Goal: Task Accomplishment & Management: Complete application form

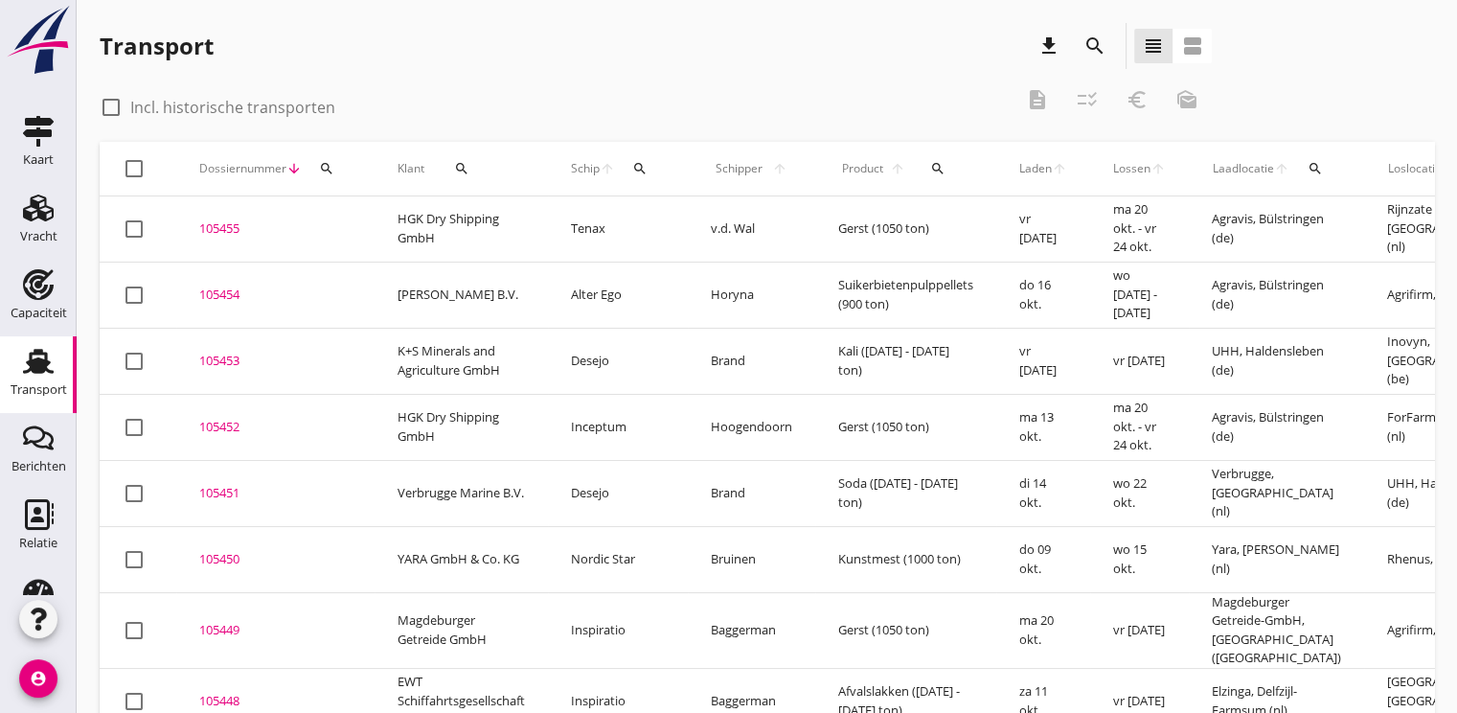
click at [329, 163] on icon "search" at bounding box center [326, 168] width 15 height 15
click at [368, 222] on input "Zoeken op dossiernummer..." at bounding box center [416, 224] width 199 height 31
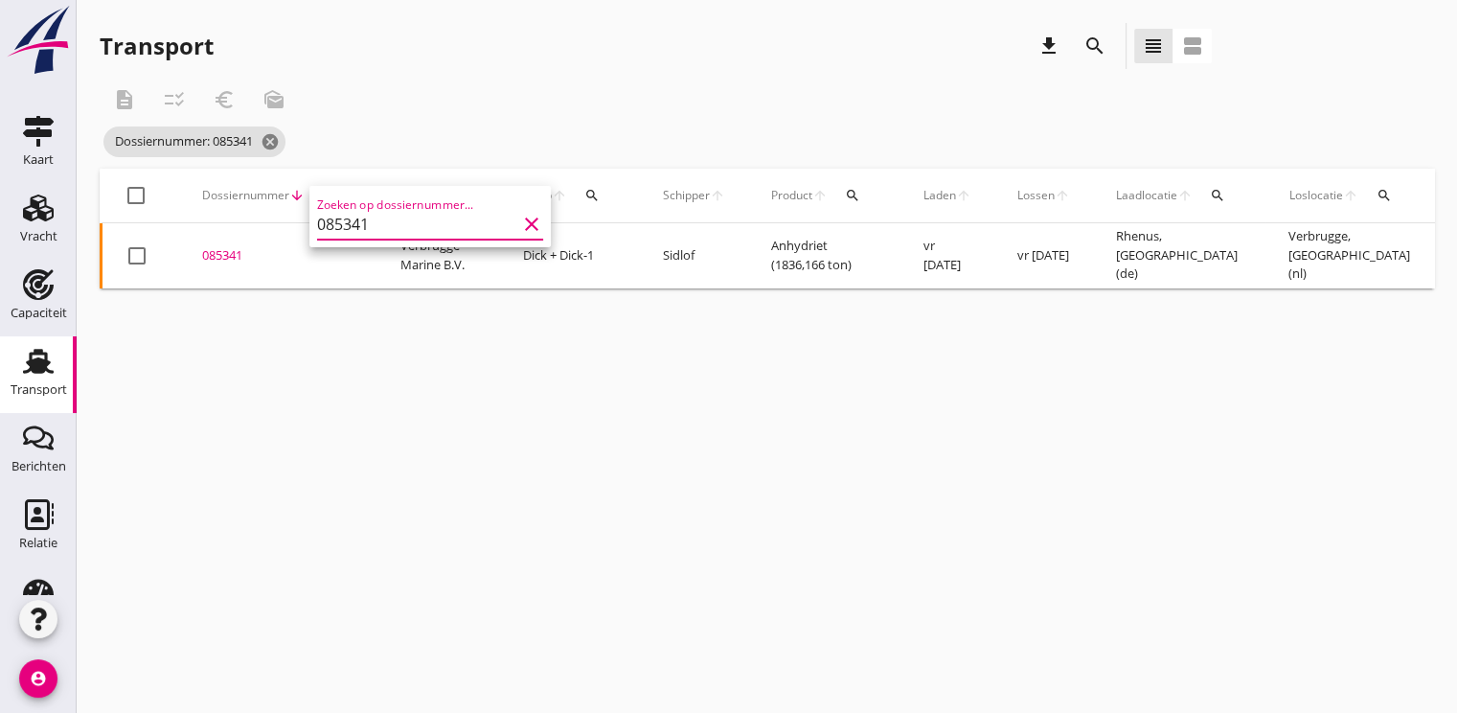
scroll to position [0, 501]
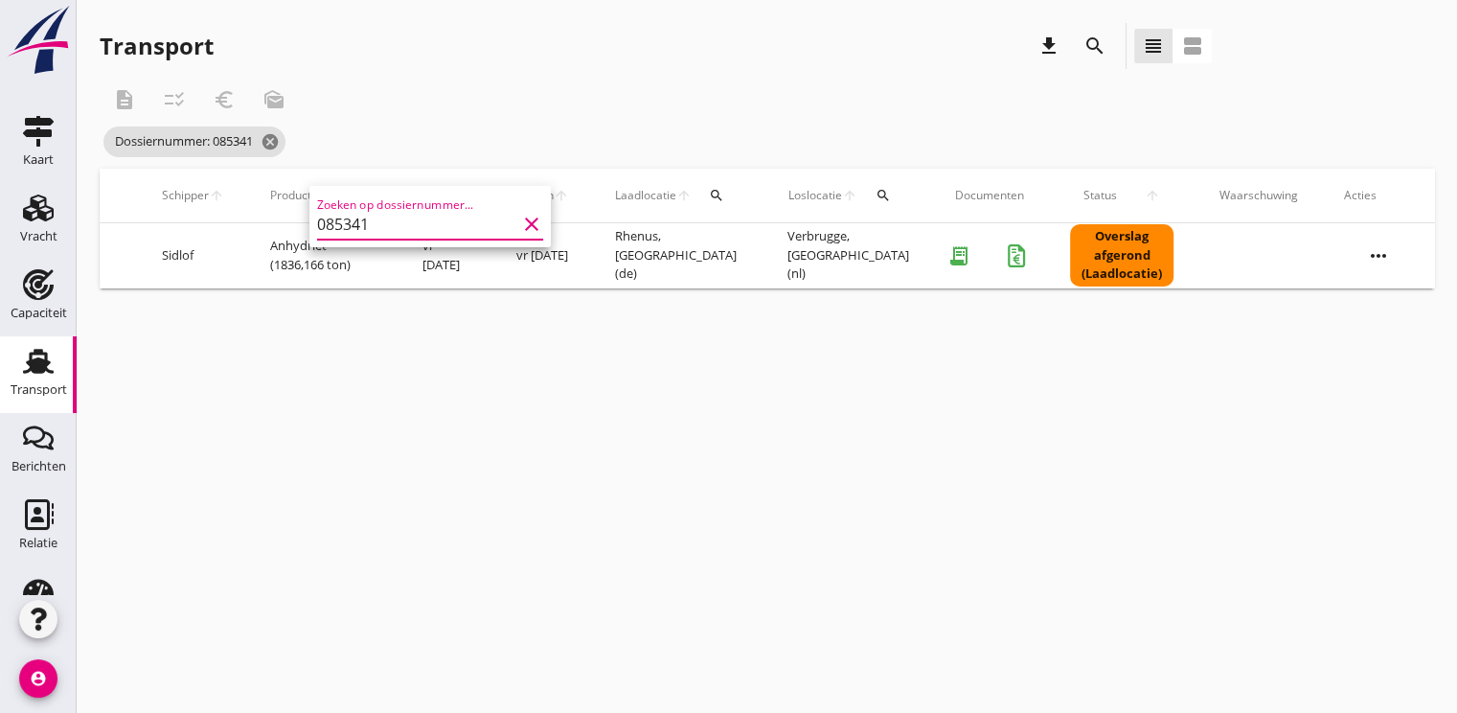
type input "085341"
click at [1371, 264] on icon "more_horiz" at bounding box center [1379, 256] width 54 height 54
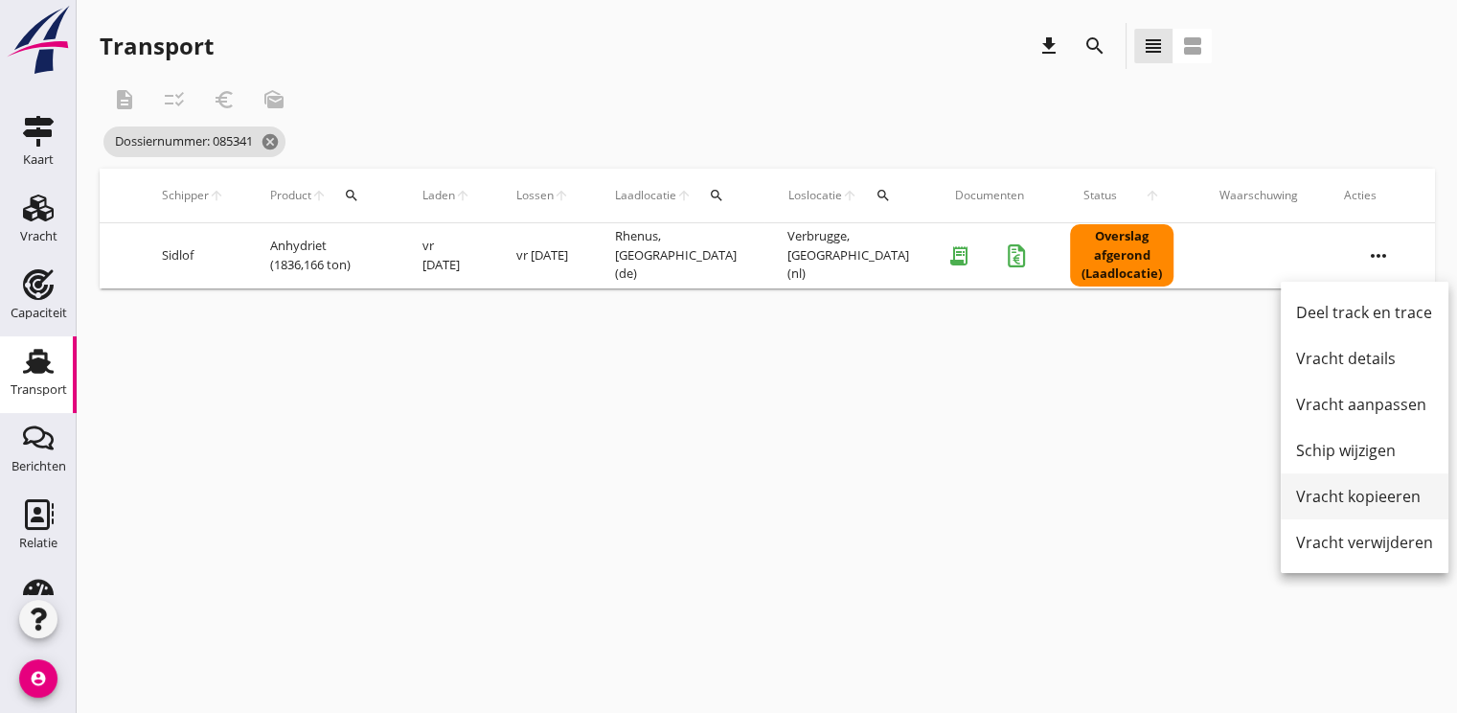
click at [1351, 499] on div "Vracht kopieeren" at bounding box center [1364, 496] width 137 height 23
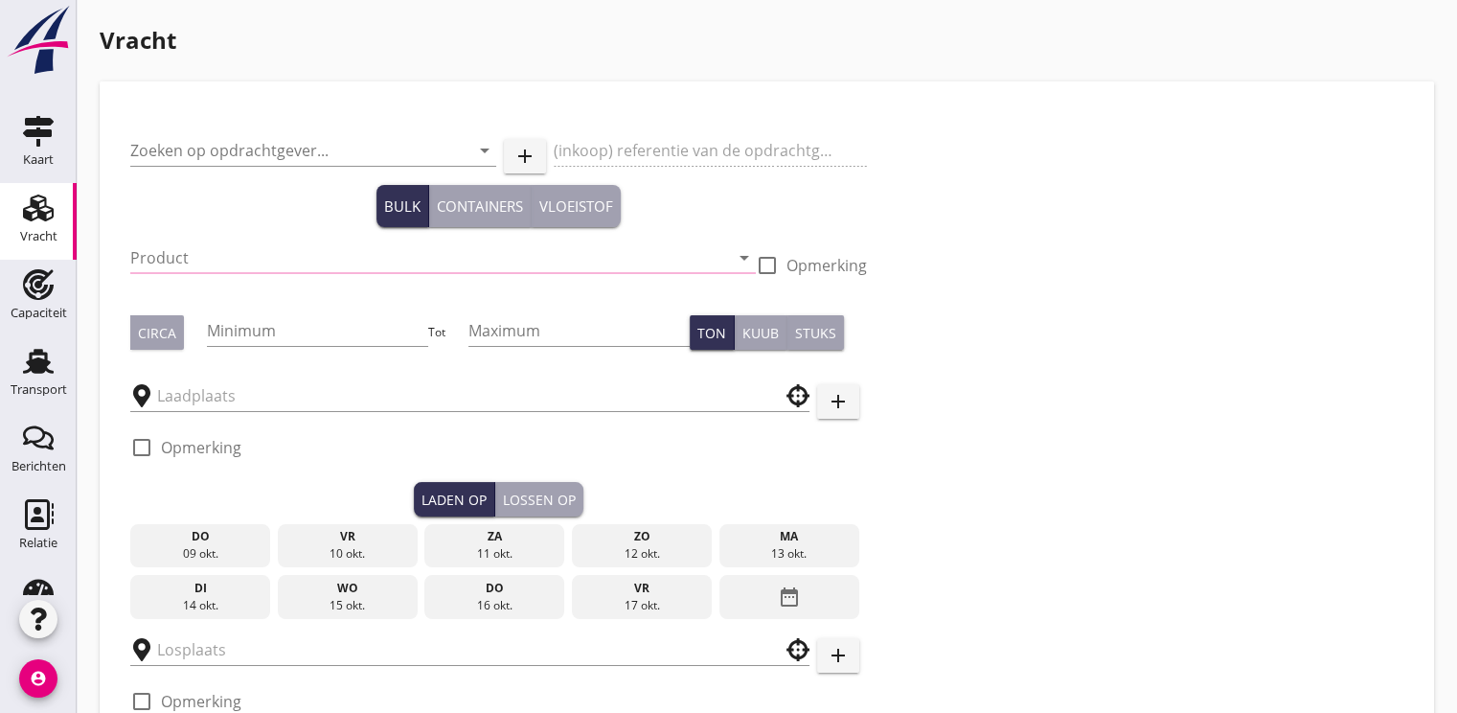
type input "Verbrugge Marine B.V."
type input "Anhydriet (6334)"
type input "1850"
type input "1900"
type input "Rhenus"
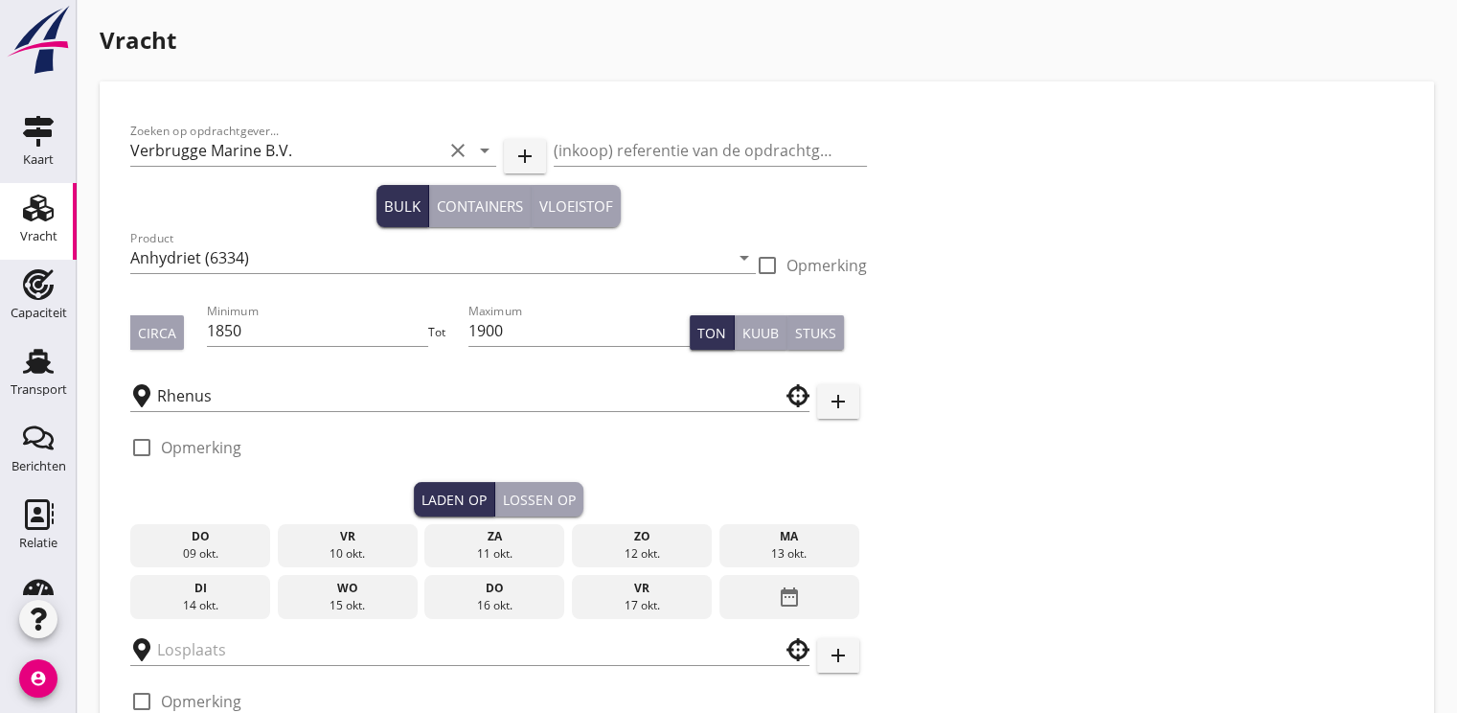
type input "Verbrugge"
checkbox input "true"
type input "17"
radio input "false"
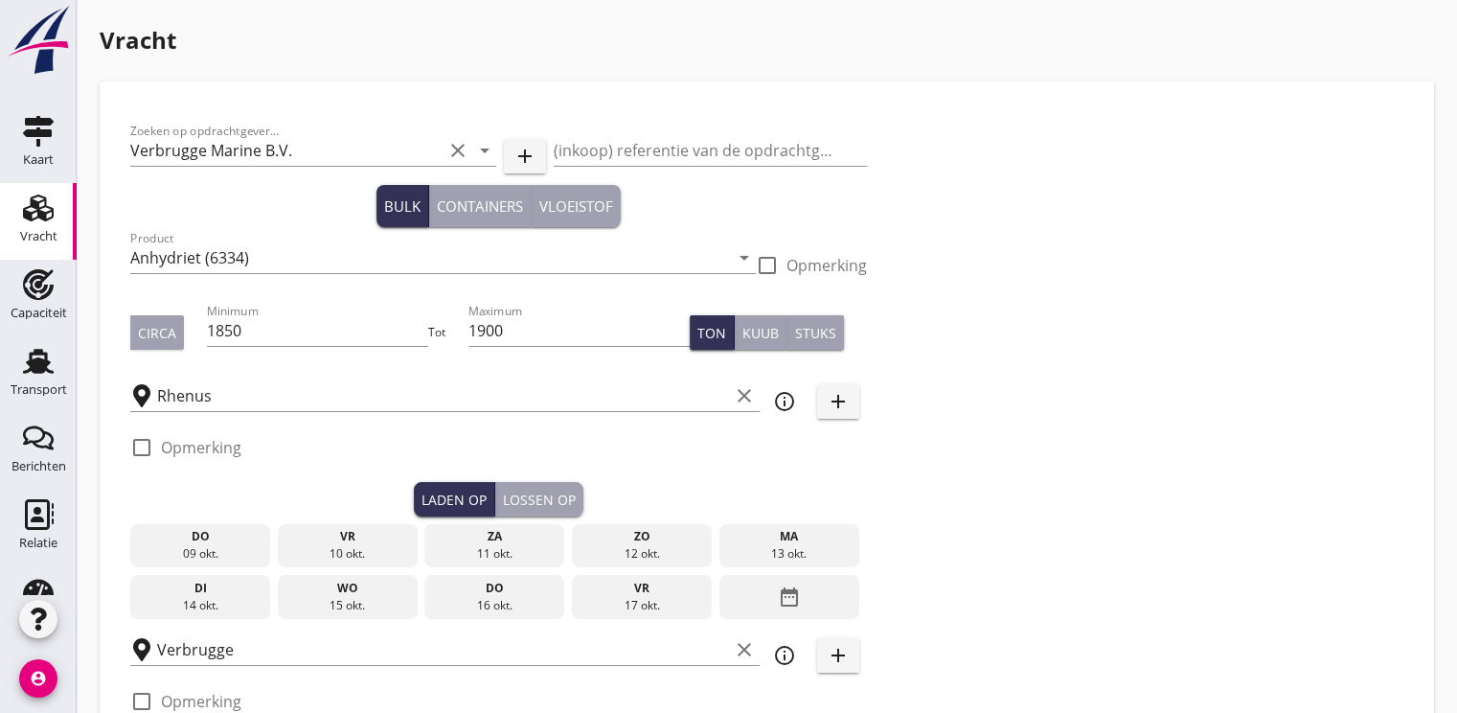
radio input "false"
checkbox input "true"
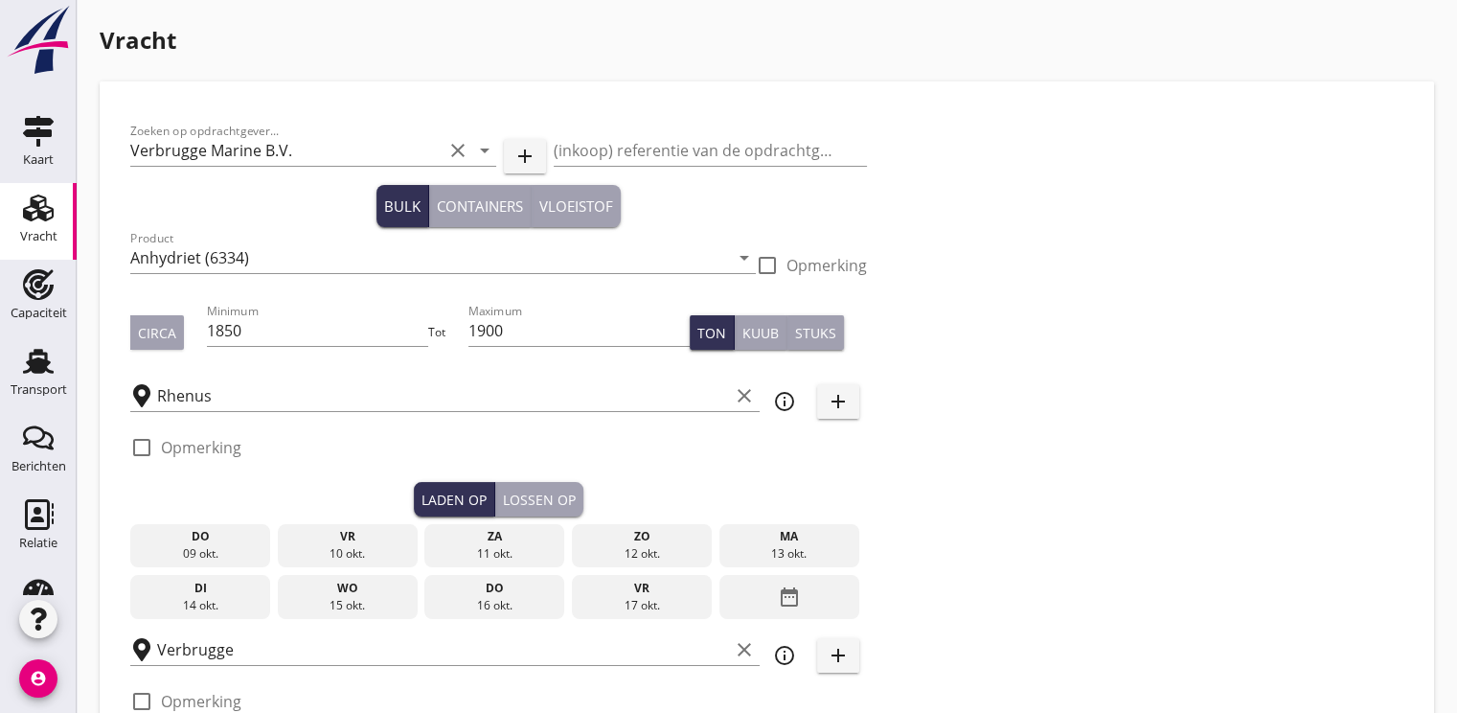
type input "48"
type input "18"
radio input "false"
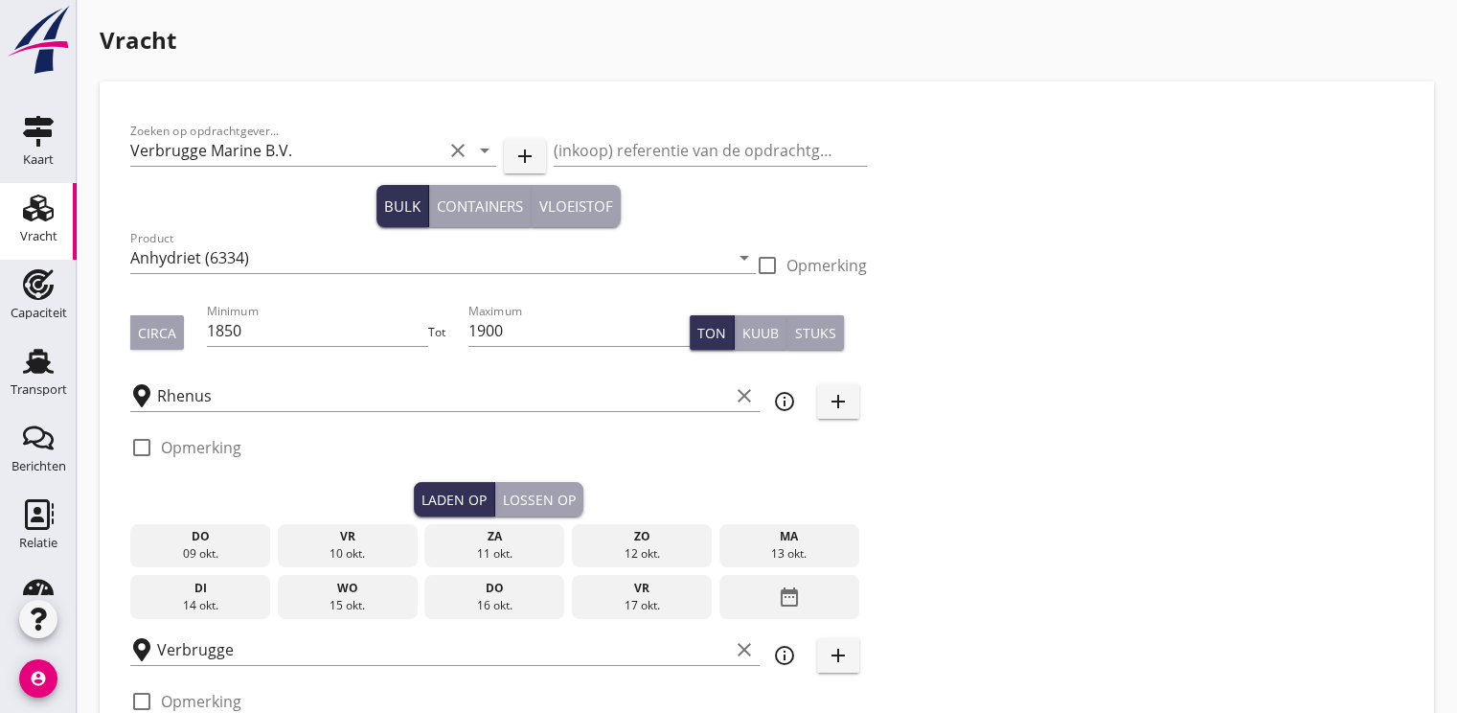
checkbox input "true"
type input "24"
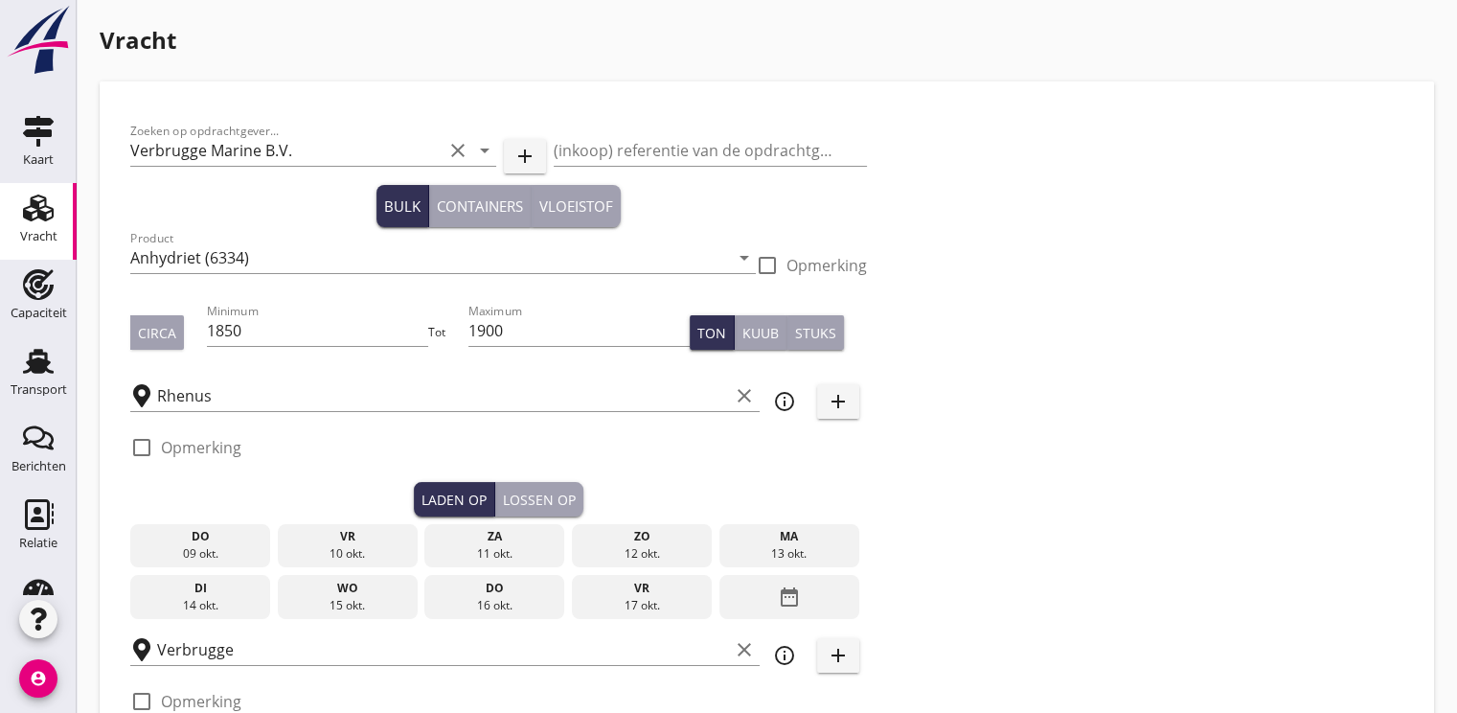
type input "2"
type input "21"
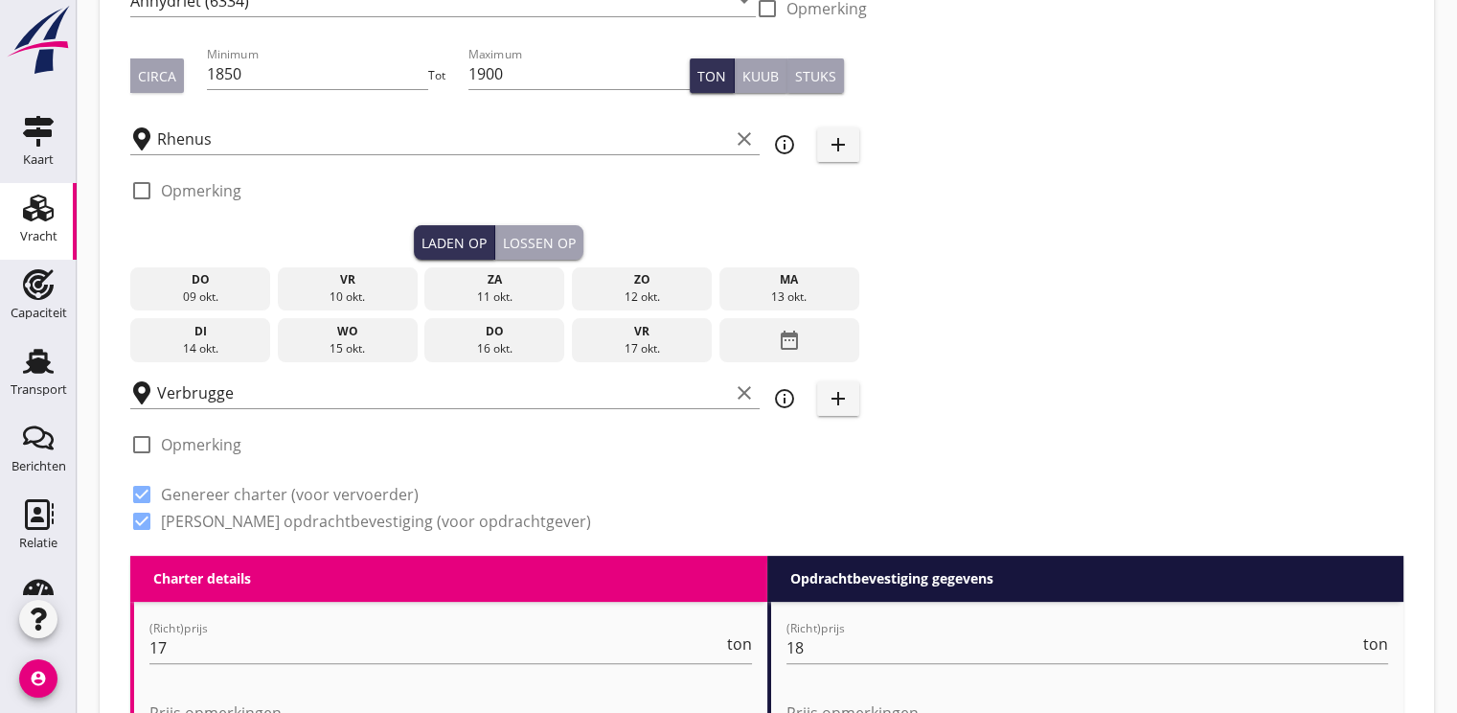
scroll to position [287, 0]
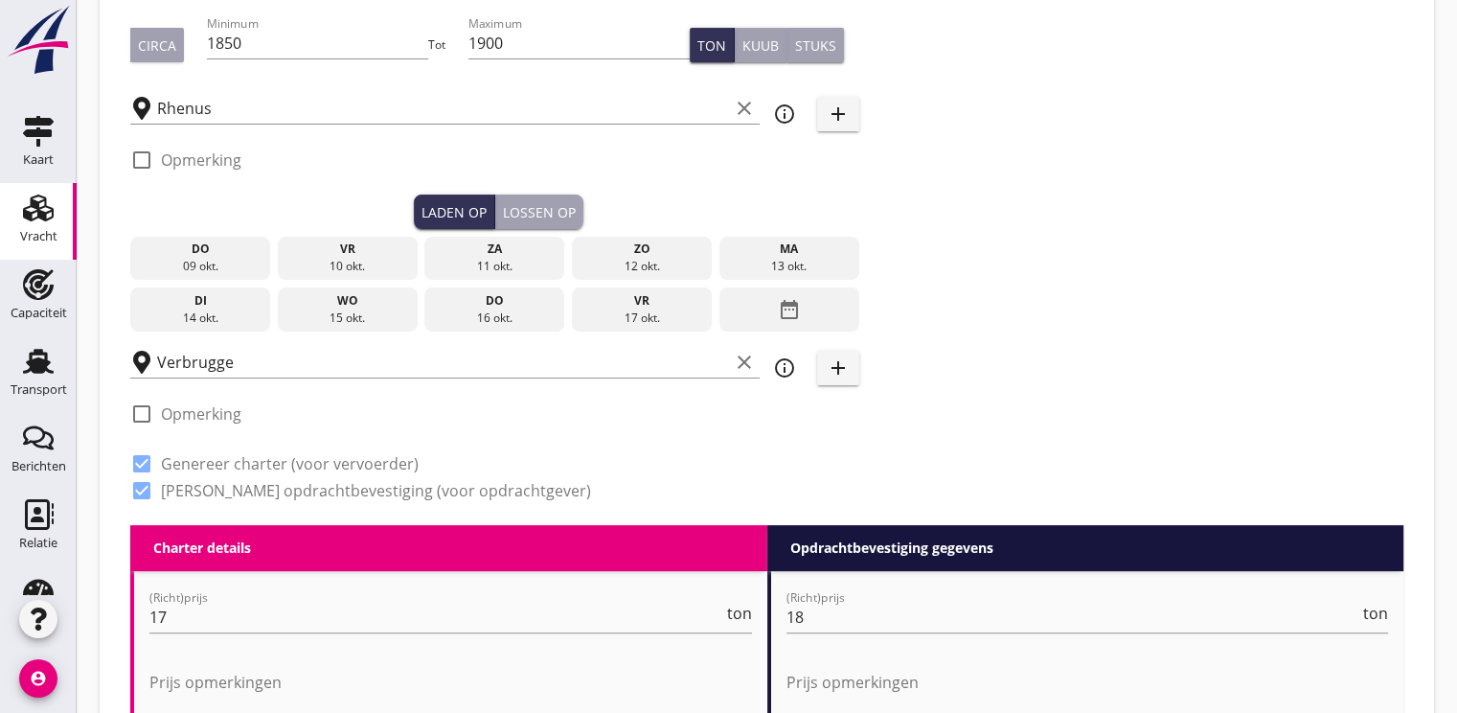
click at [330, 307] on div "wo" at bounding box center [347, 300] width 130 height 17
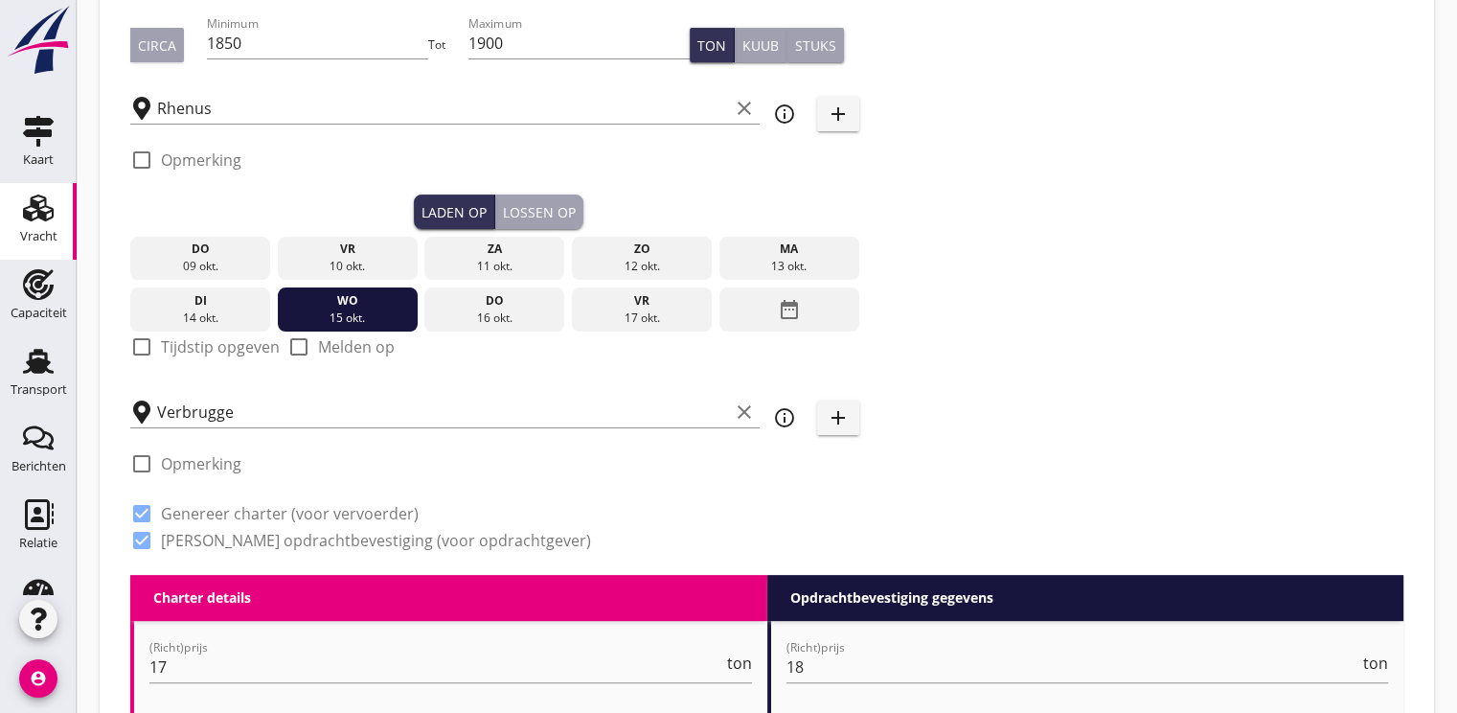
click at [149, 350] on div at bounding box center [141, 346] width 33 height 33
checkbox input "true"
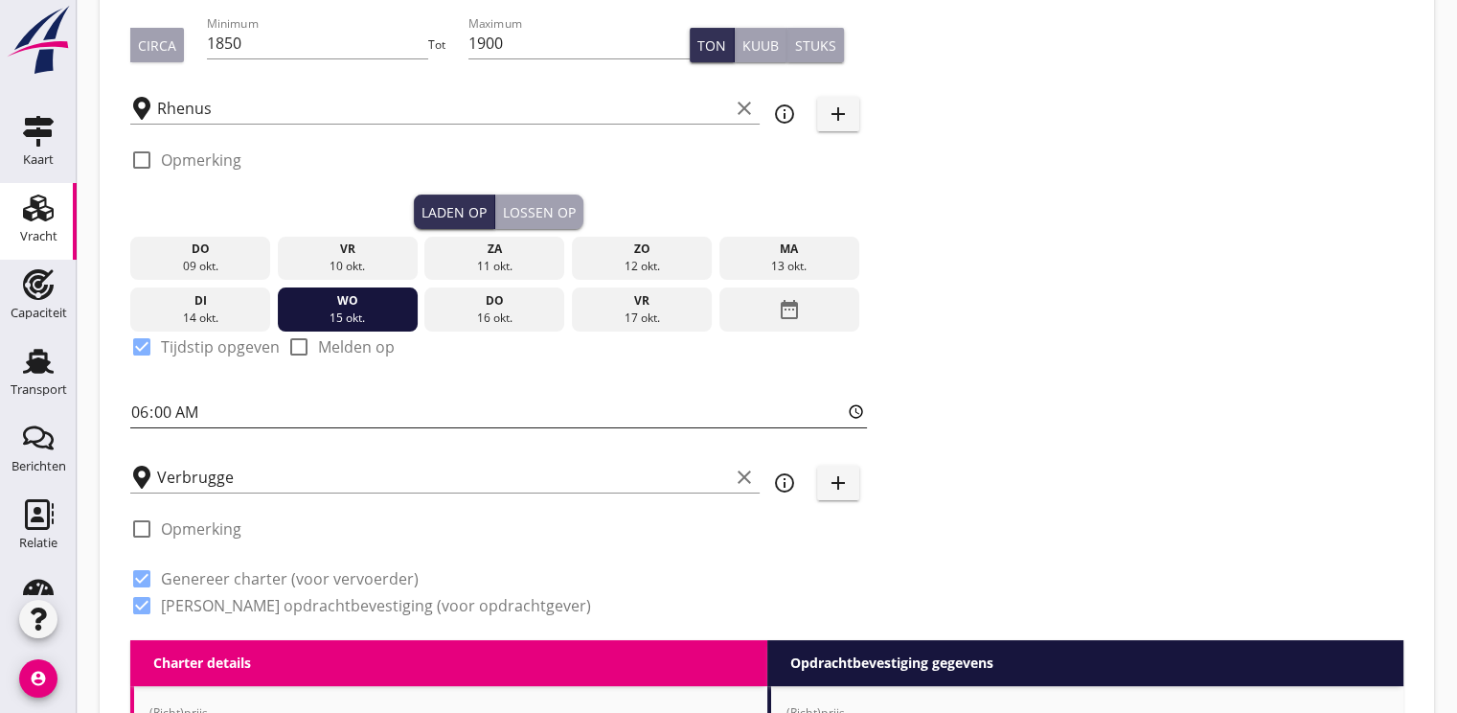
click at [144, 419] on input "06:00" at bounding box center [498, 412] width 737 height 31
type input "12:00"
click at [542, 212] on div "Lossen op" at bounding box center [539, 212] width 73 height 20
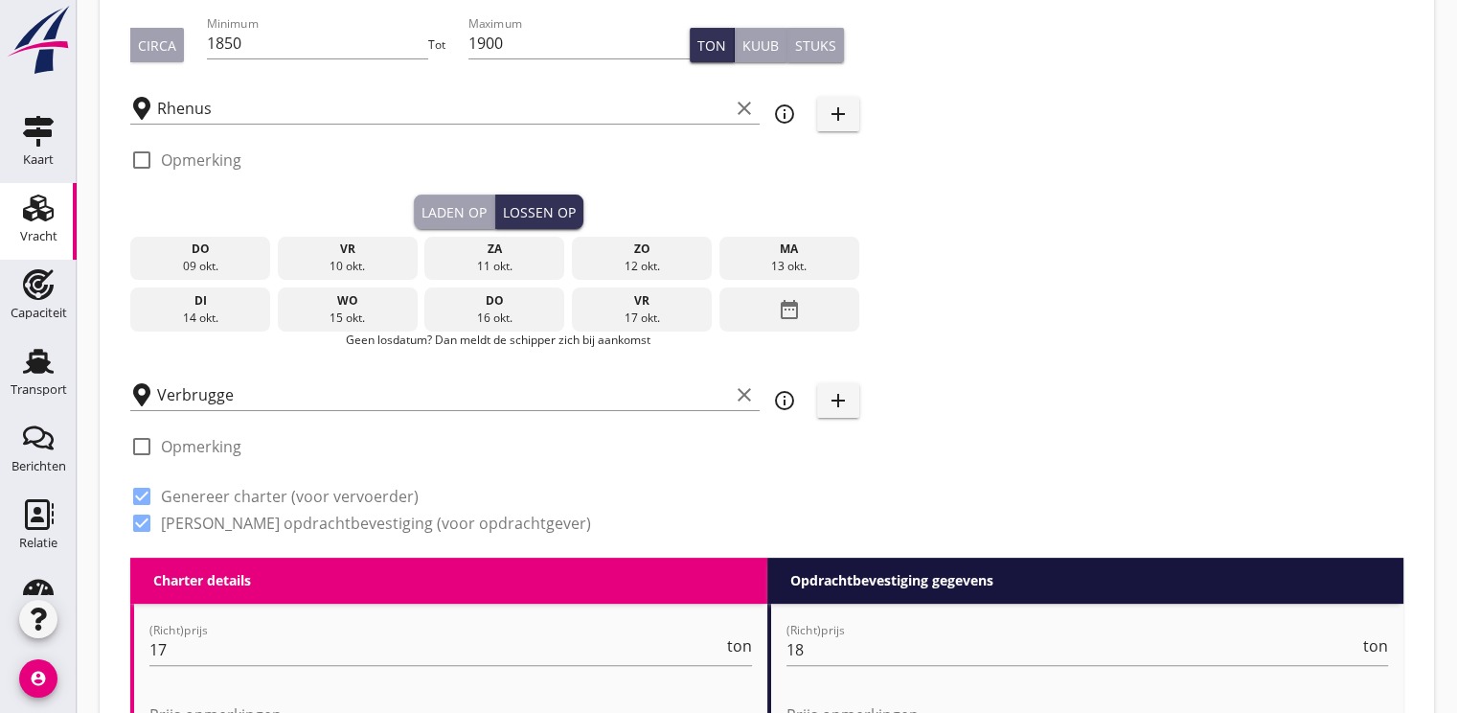
click at [776, 313] on div "date_range" at bounding box center [789, 309] width 140 height 44
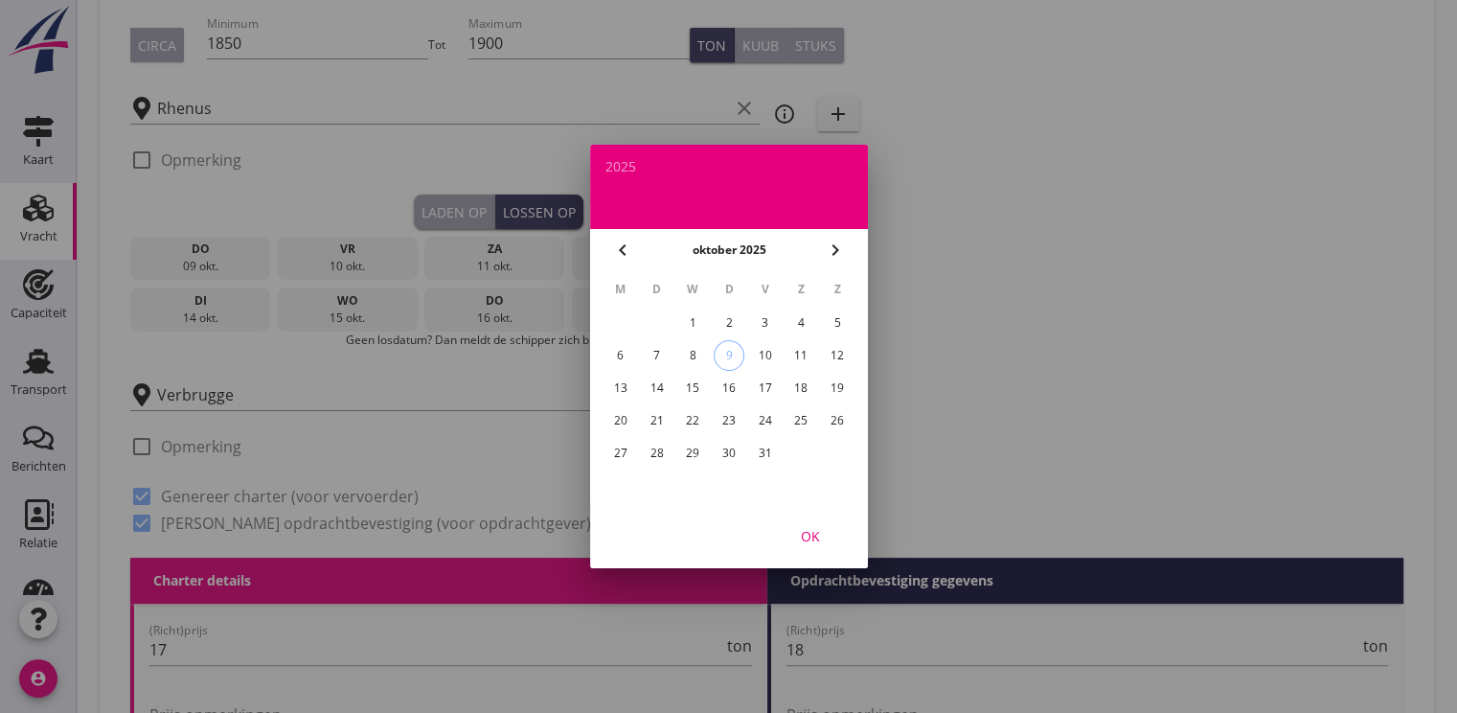
click at [734, 429] on div "23" at bounding box center [728, 420] width 31 height 31
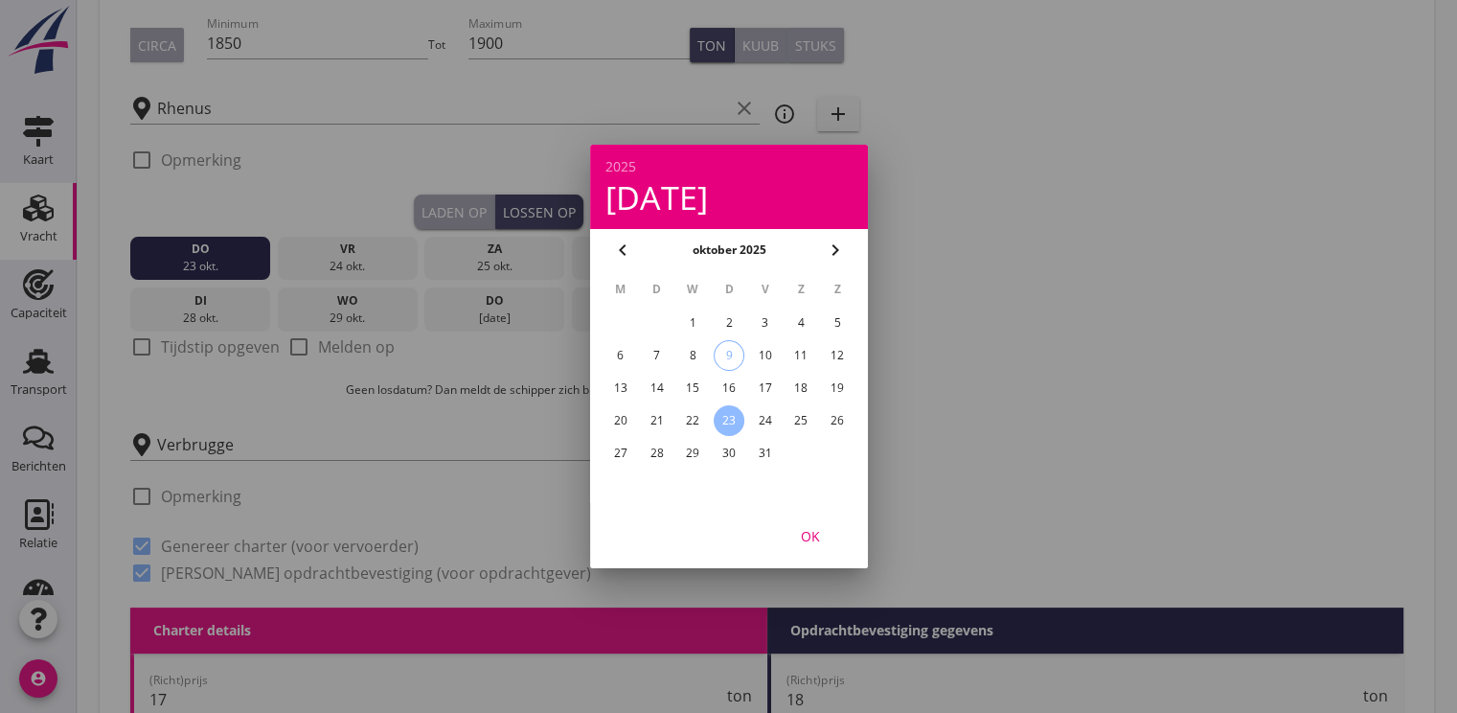
drag, startPoint x: 807, startPoint y: 541, endPoint x: 475, endPoint y: 523, distance: 331.9
click at [808, 539] on div "OK" at bounding box center [811, 536] width 54 height 20
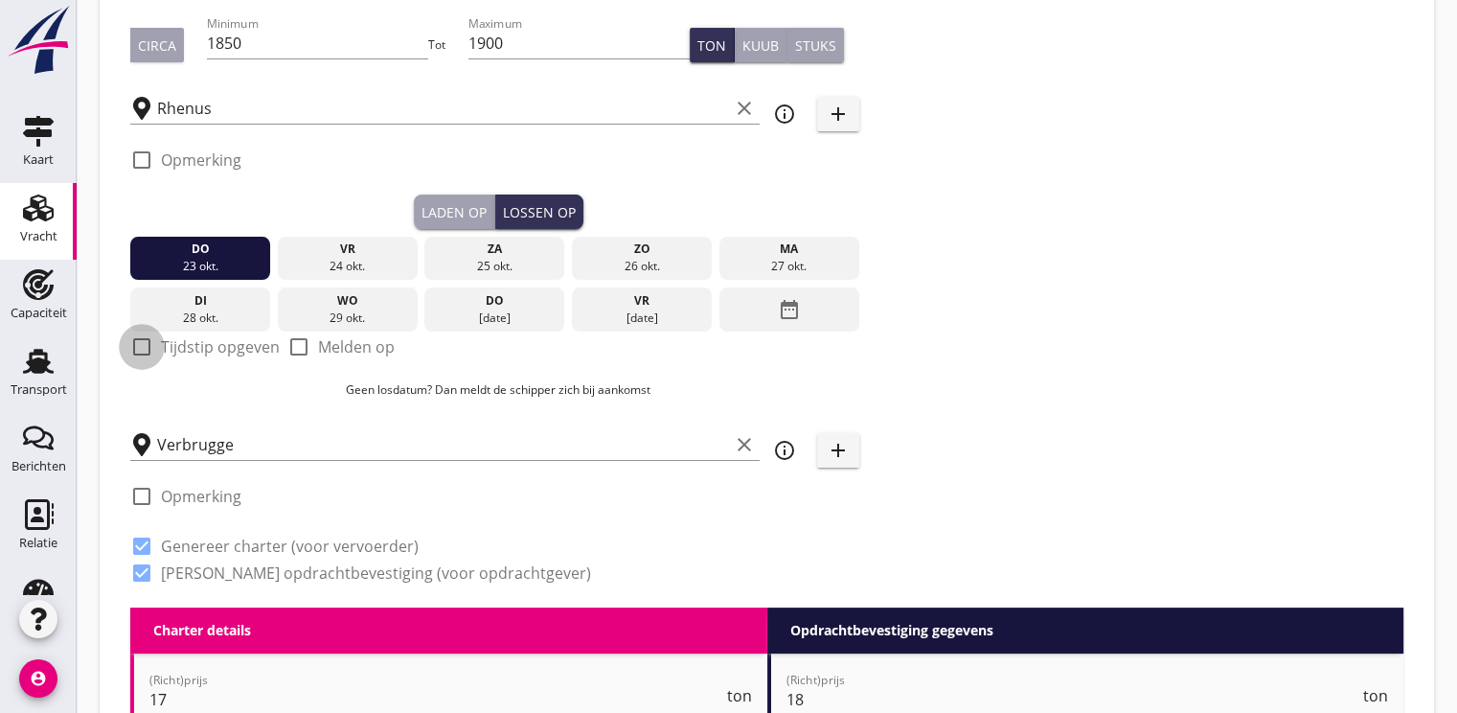
click at [137, 334] on div at bounding box center [141, 346] width 33 height 33
checkbox input "true"
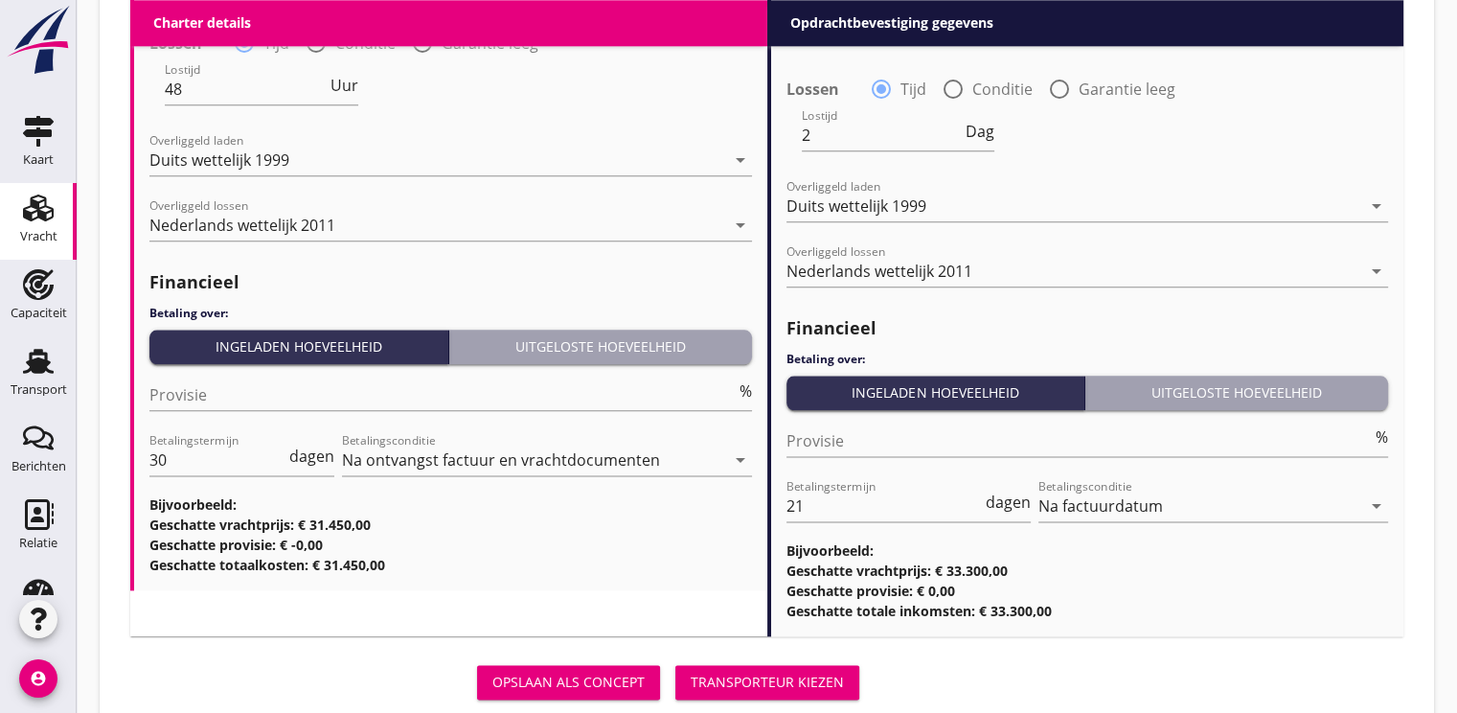
scroll to position [2330, 0]
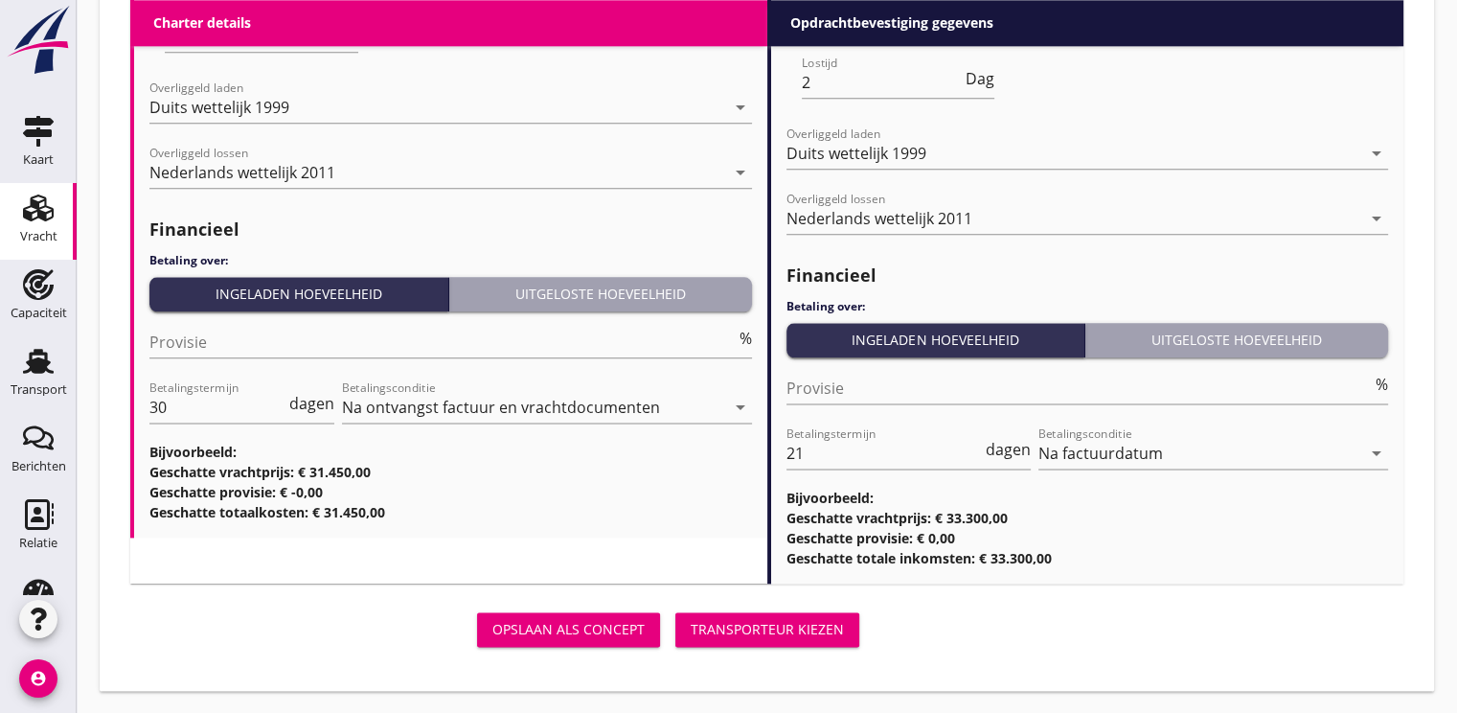
click at [779, 629] on div "Transporteur kiezen" at bounding box center [767, 629] width 153 height 20
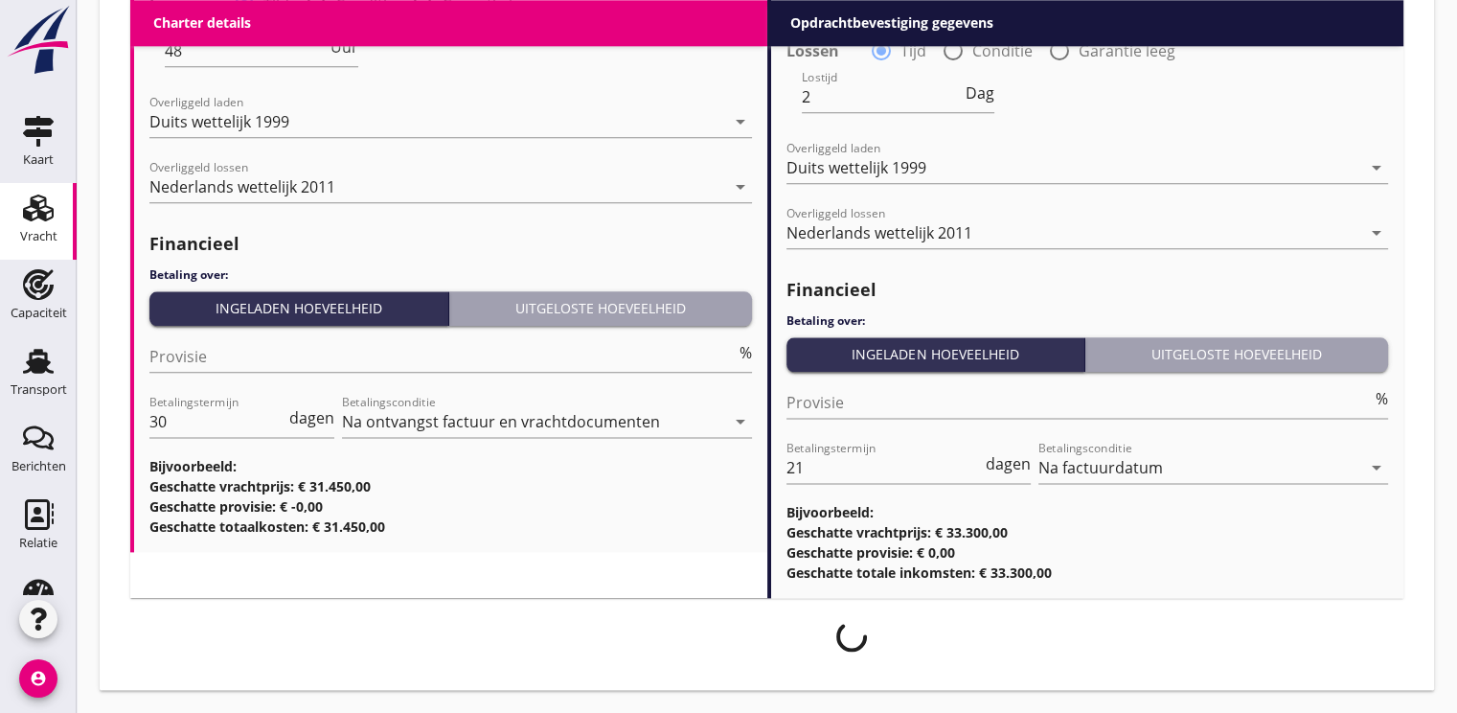
scroll to position [2314, 0]
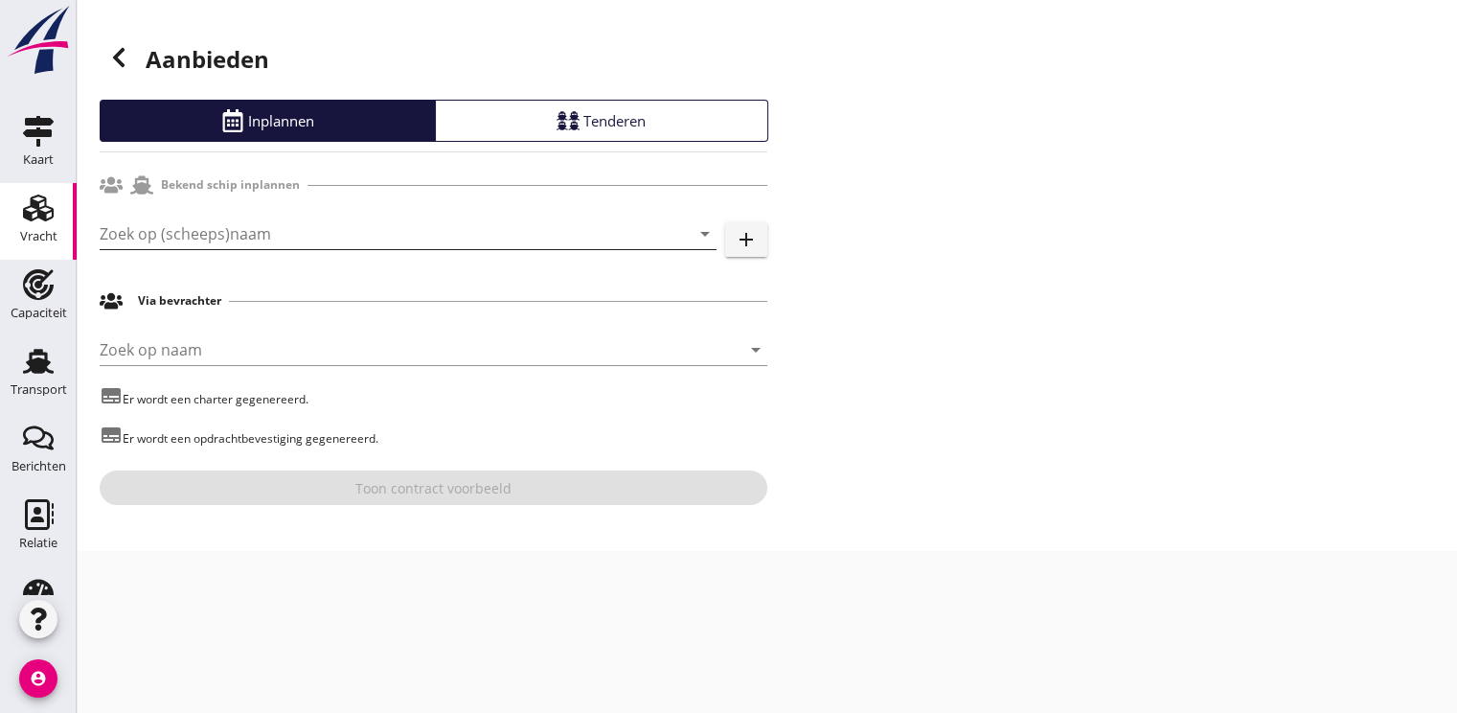
click at [177, 230] on input "Zoek op (scheeps)naam" at bounding box center [381, 233] width 563 height 31
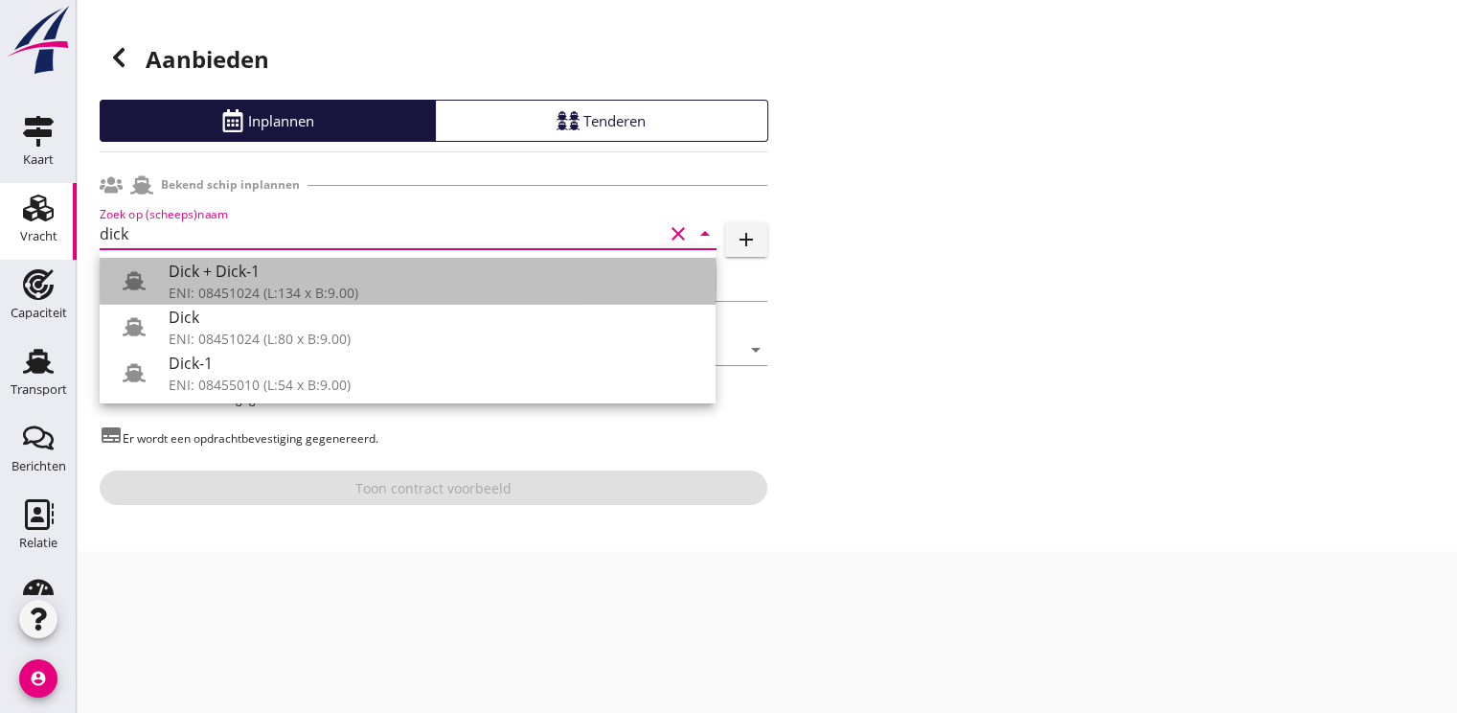
click at [203, 276] on div "Dick + Dick-1" at bounding box center [435, 271] width 532 height 23
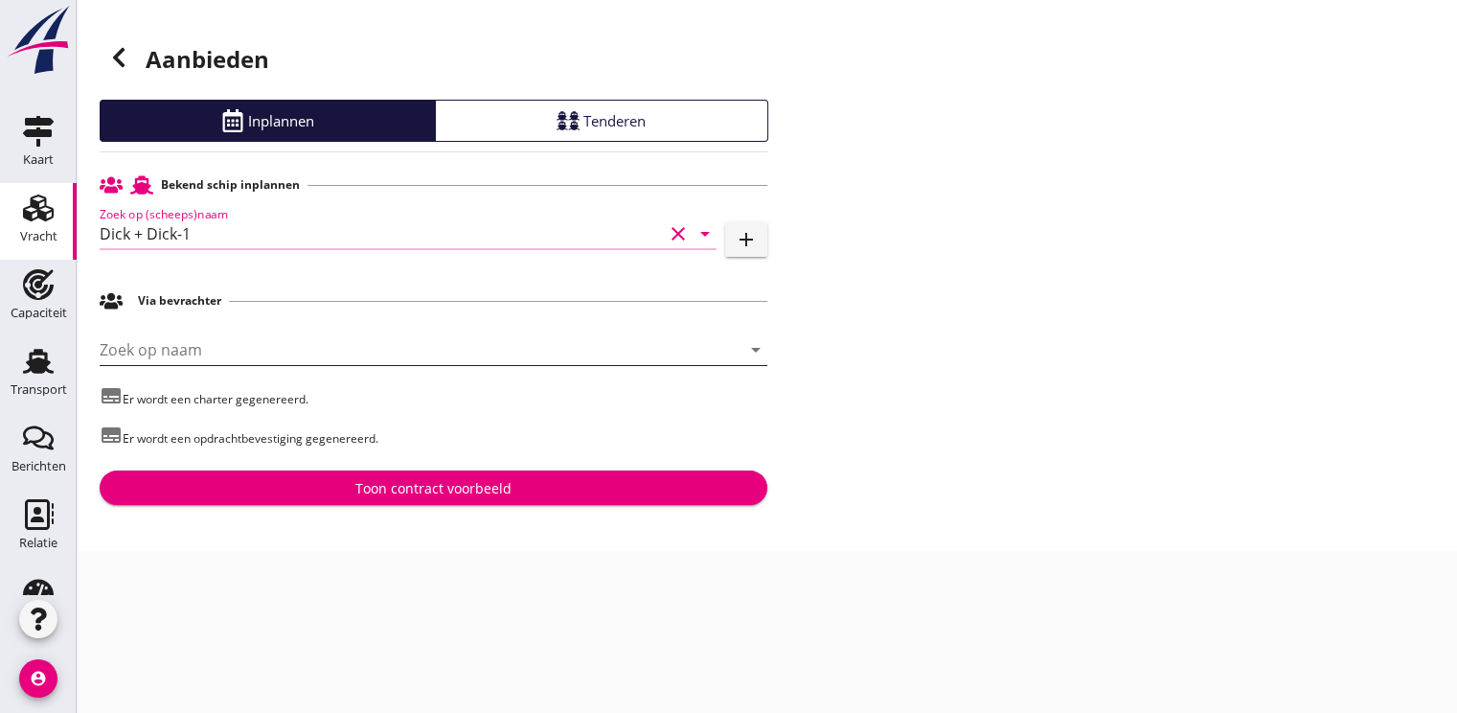
type input "Dick + Dick-1"
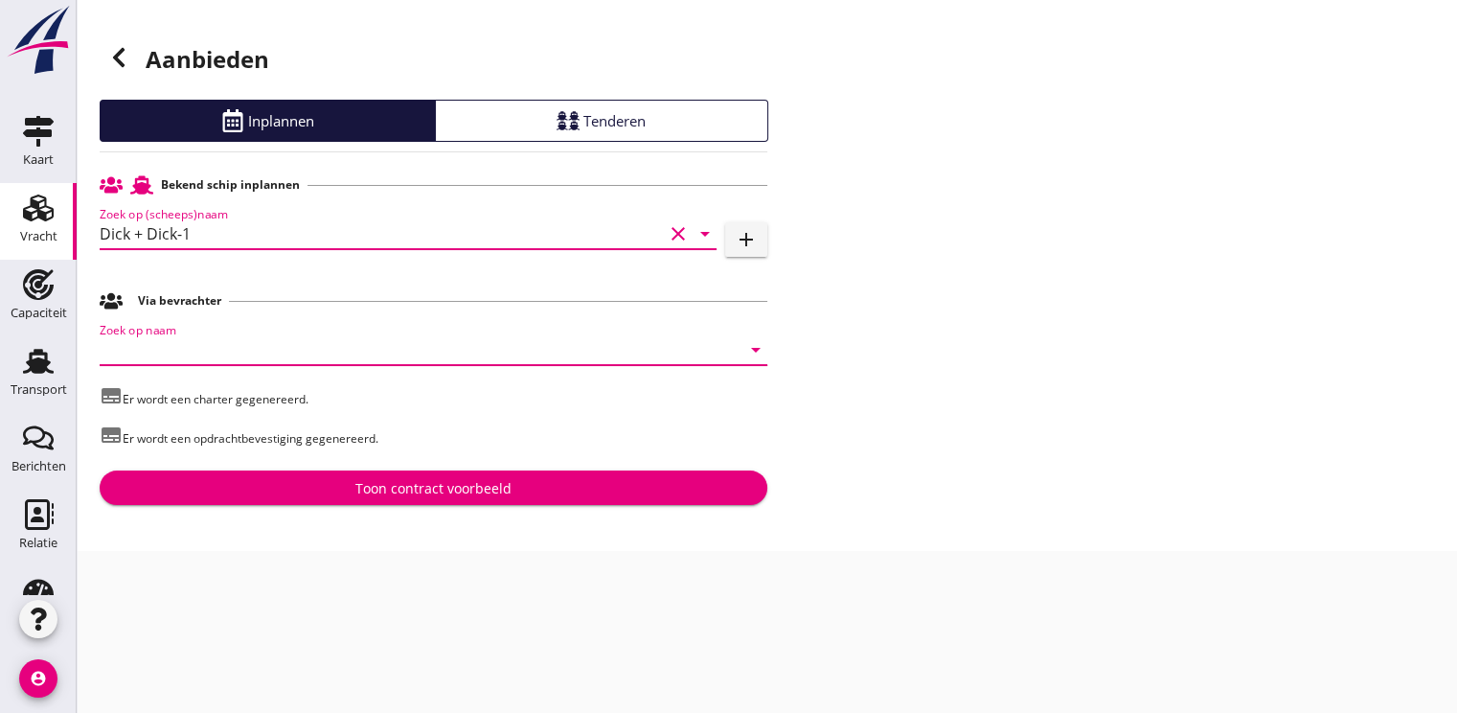
click at [167, 345] on input "Zoek op naam" at bounding box center [407, 349] width 614 height 31
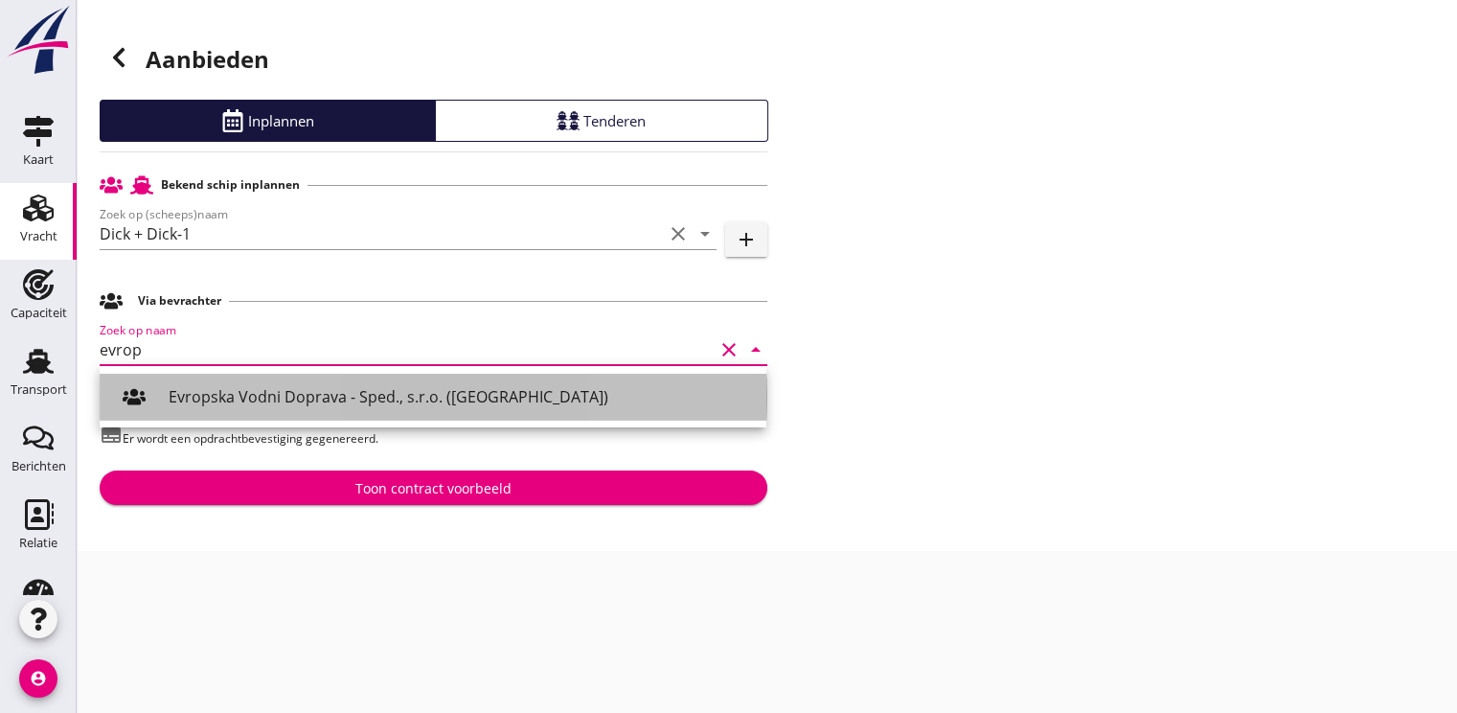
click at [243, 397] on div "Evropska Vodni Doprava - Sped., s.r.o. ([GEOGRAPHIC_DATA])" at bounding box center [460, 396] width 582 height 23
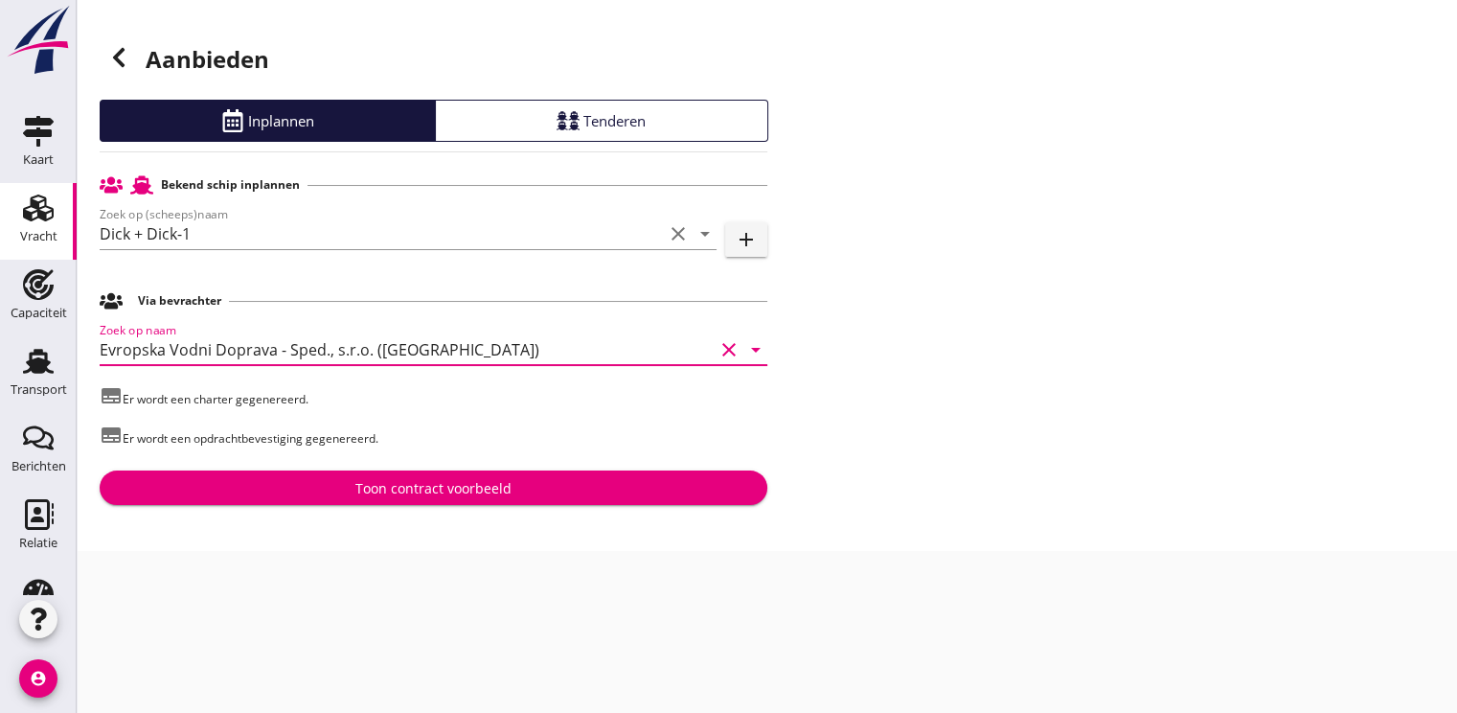
type input "Evropska Vodni Doprava - Sped., s.r.o. ([GEOGRAPHIC_DATA])"
click at [401, 480] on div "Toon contract voorbeeld" at bounding box center [433, 488] width 156 height 20
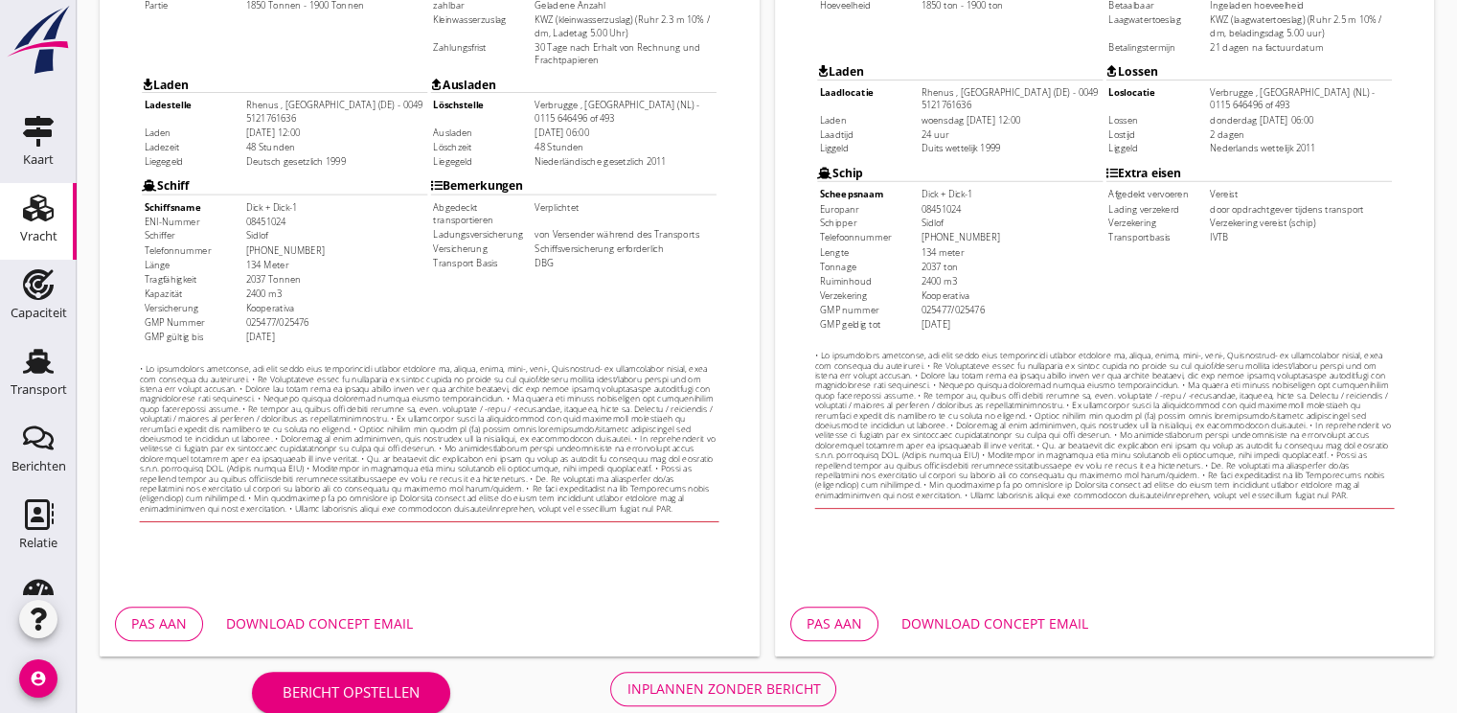
scroll to position [562, 0]
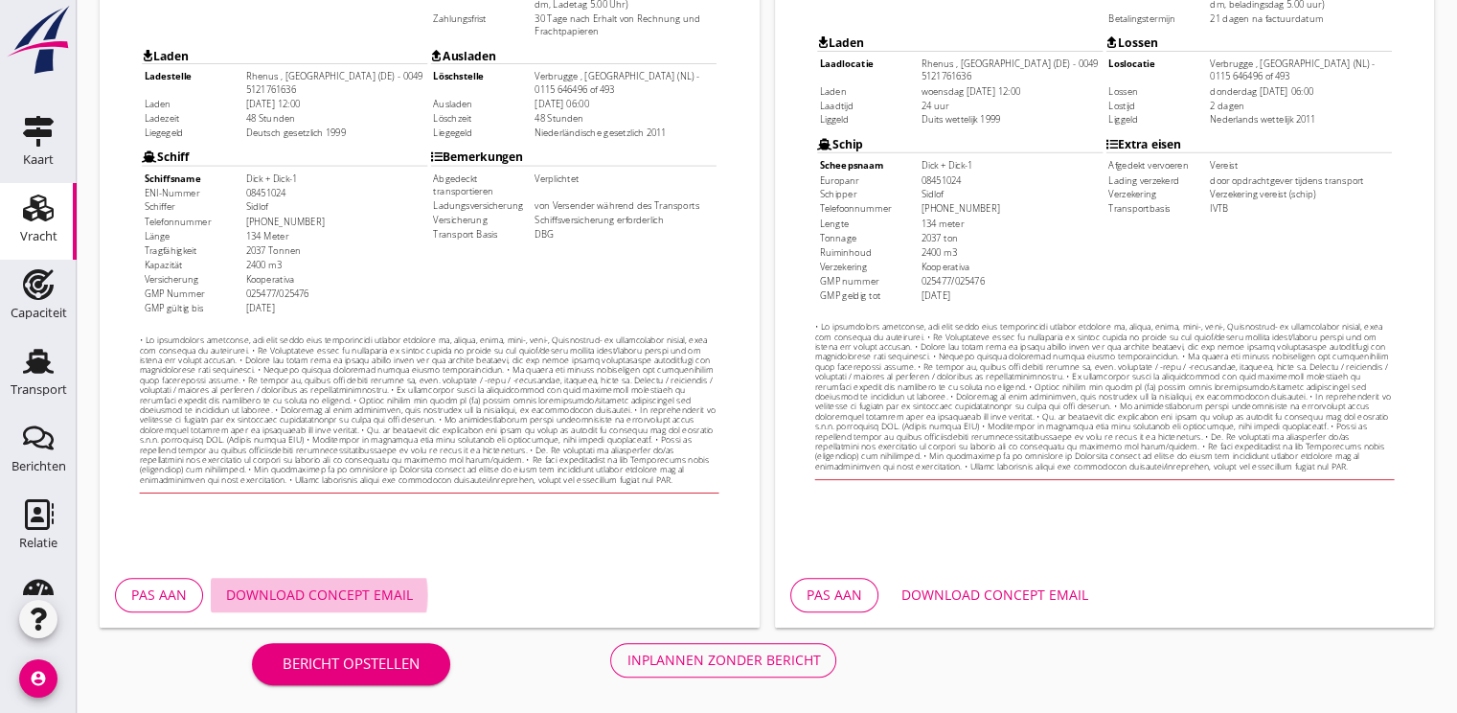
click at [330, 599] on div "Download concept email" at bounding box center [319, 594] width 187 height 20
click at [841, 589] on div "Pas aan" at bounding box center [835, 594] width 56 height 20
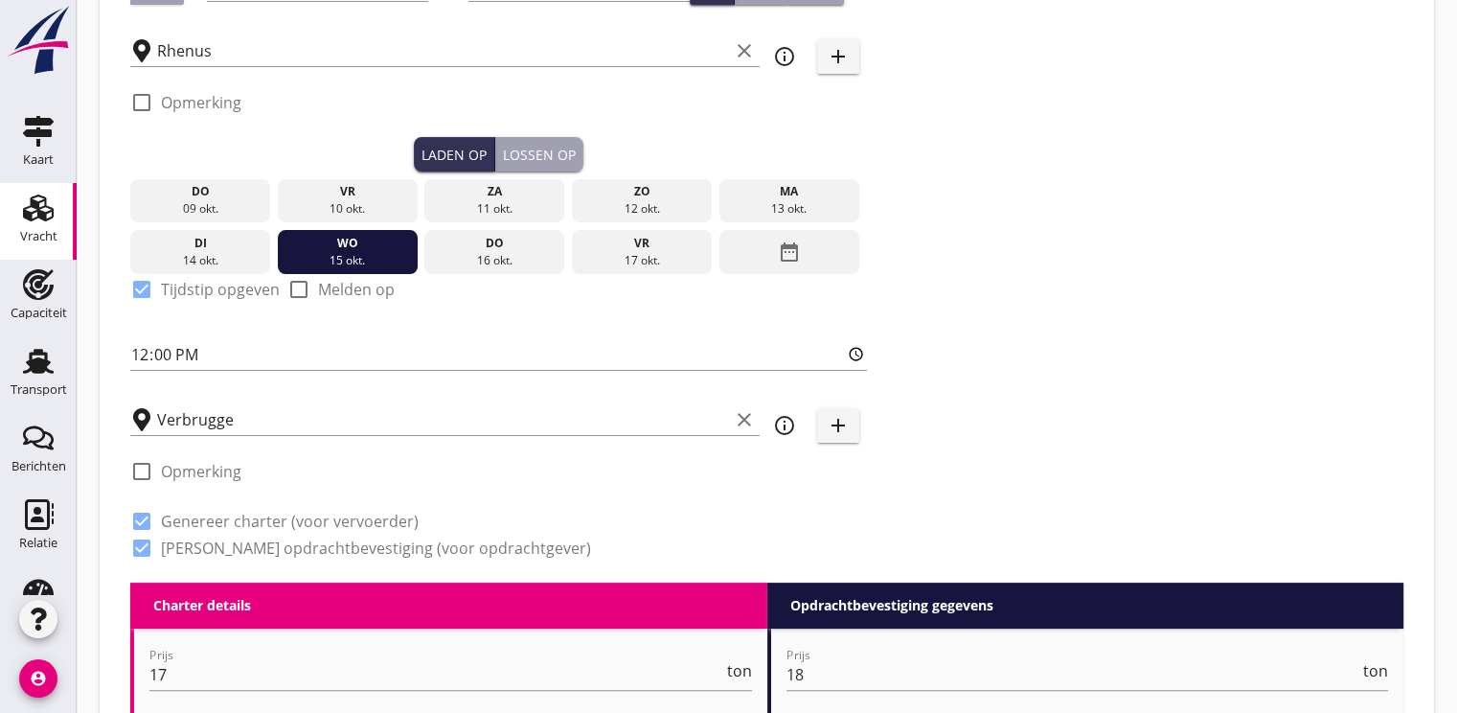
scroll to position [96, 0]
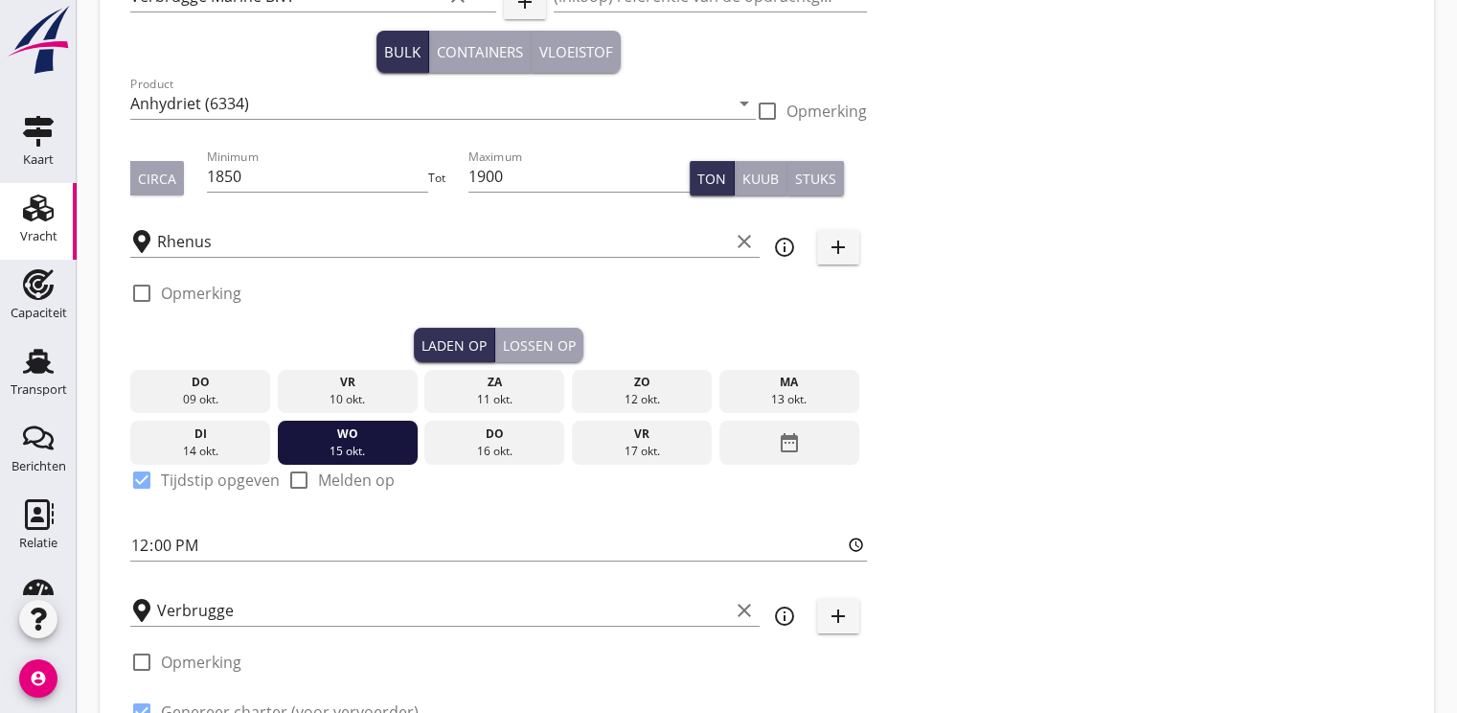
click at [204, 444] on div "14 okt." at bounding box center [200, 451] width 130 height 17
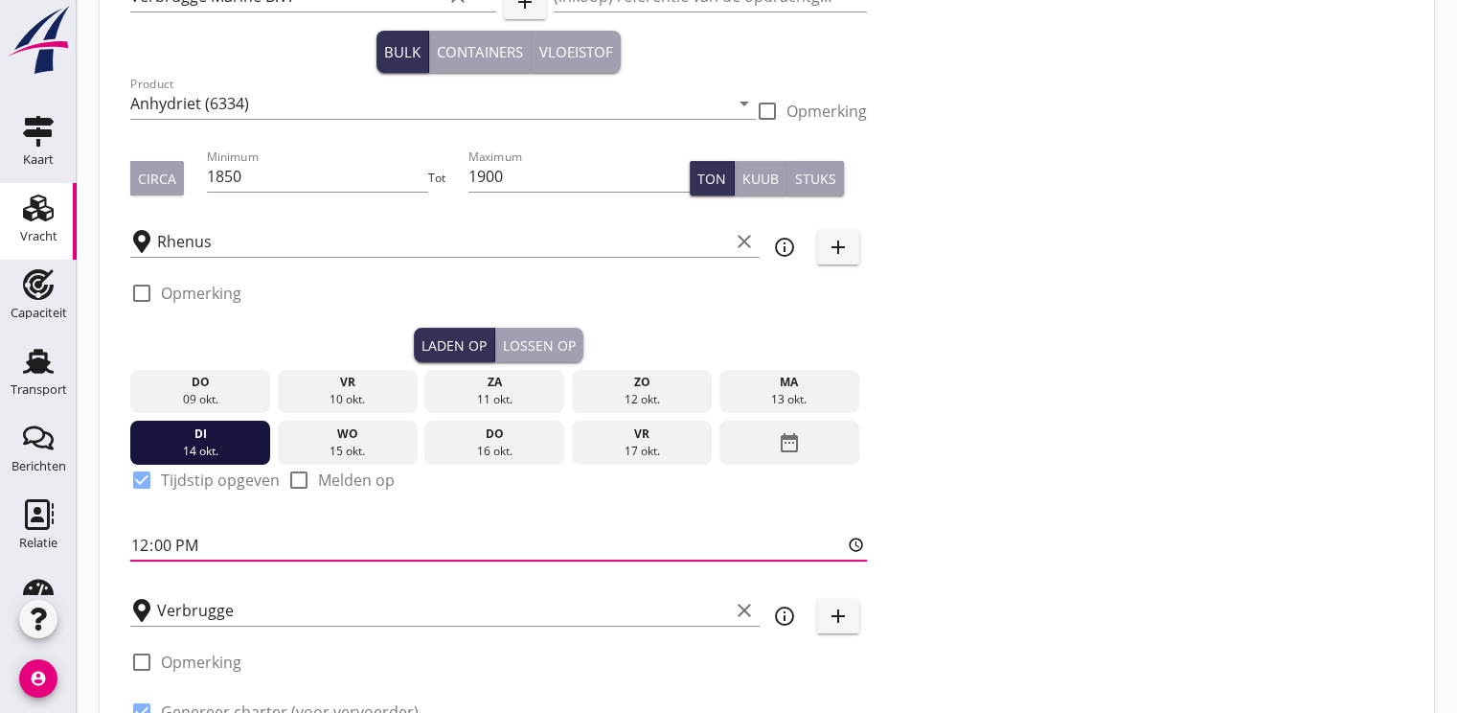
click at [145, 542] on input "12:00" at bounding box center [498, 545] width 737 height 31
type input "06:00"
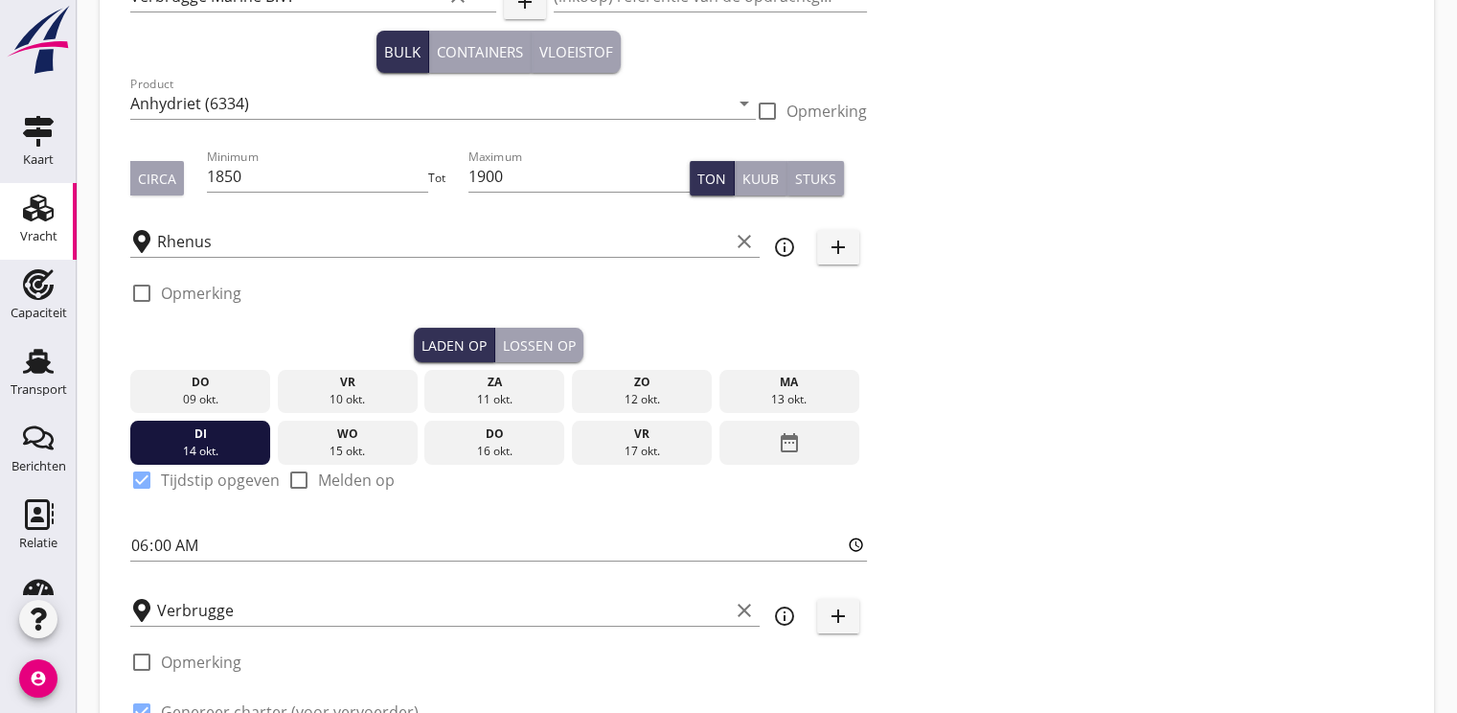
click at [545, 344] on div "Lossen op" at bounding box center [539, 345] width 73 height 20
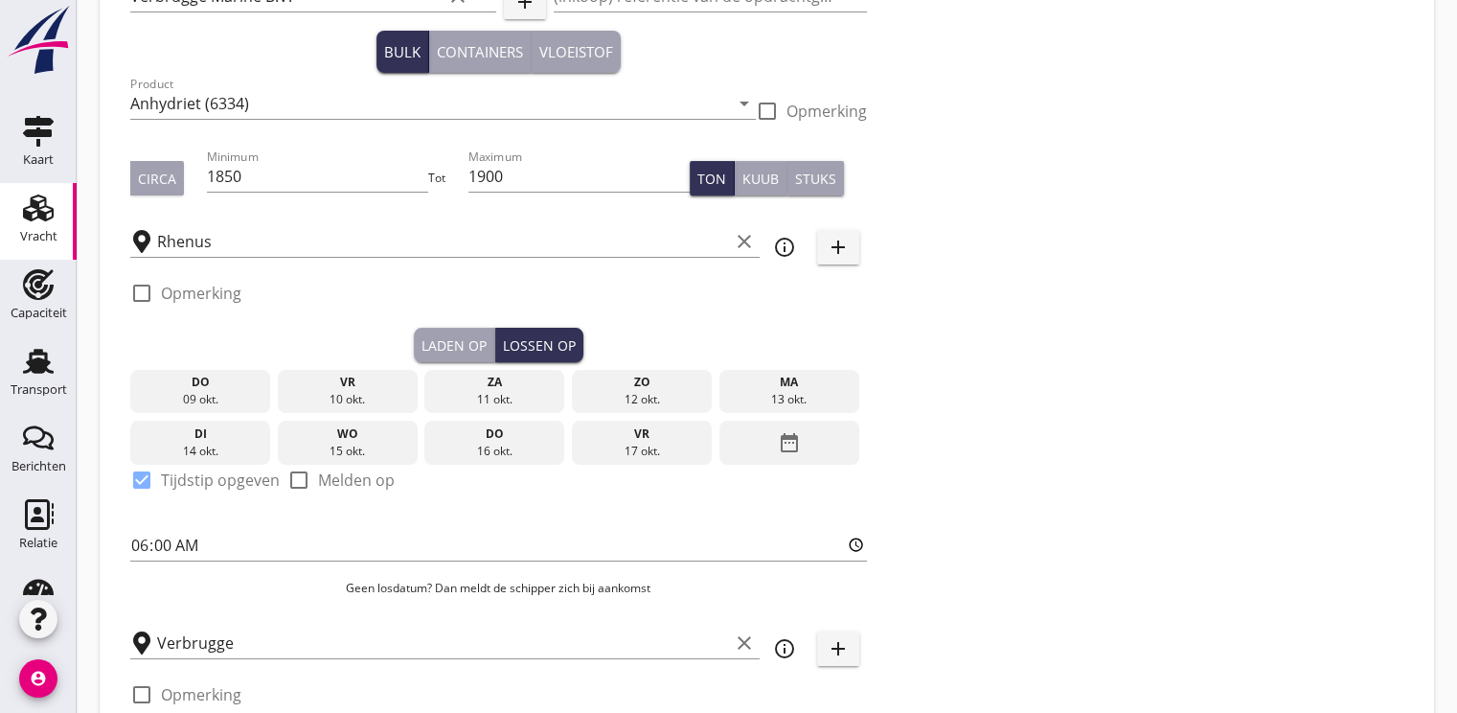
click at [802, 447] on div "date_range" at bounding box center [789, 443] width 140 height 44
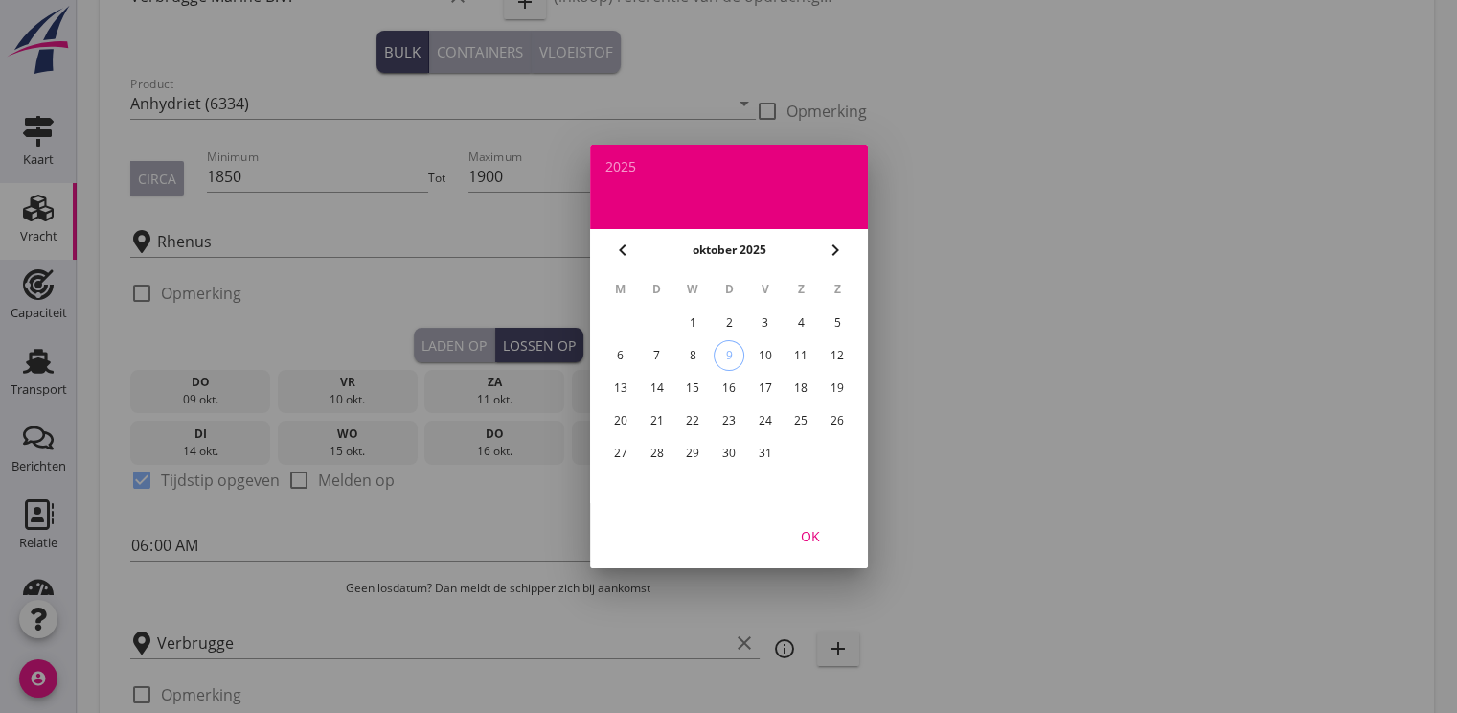
click at [694, 422] on div "22" at bounding box center [692, 420] width 31 height 31
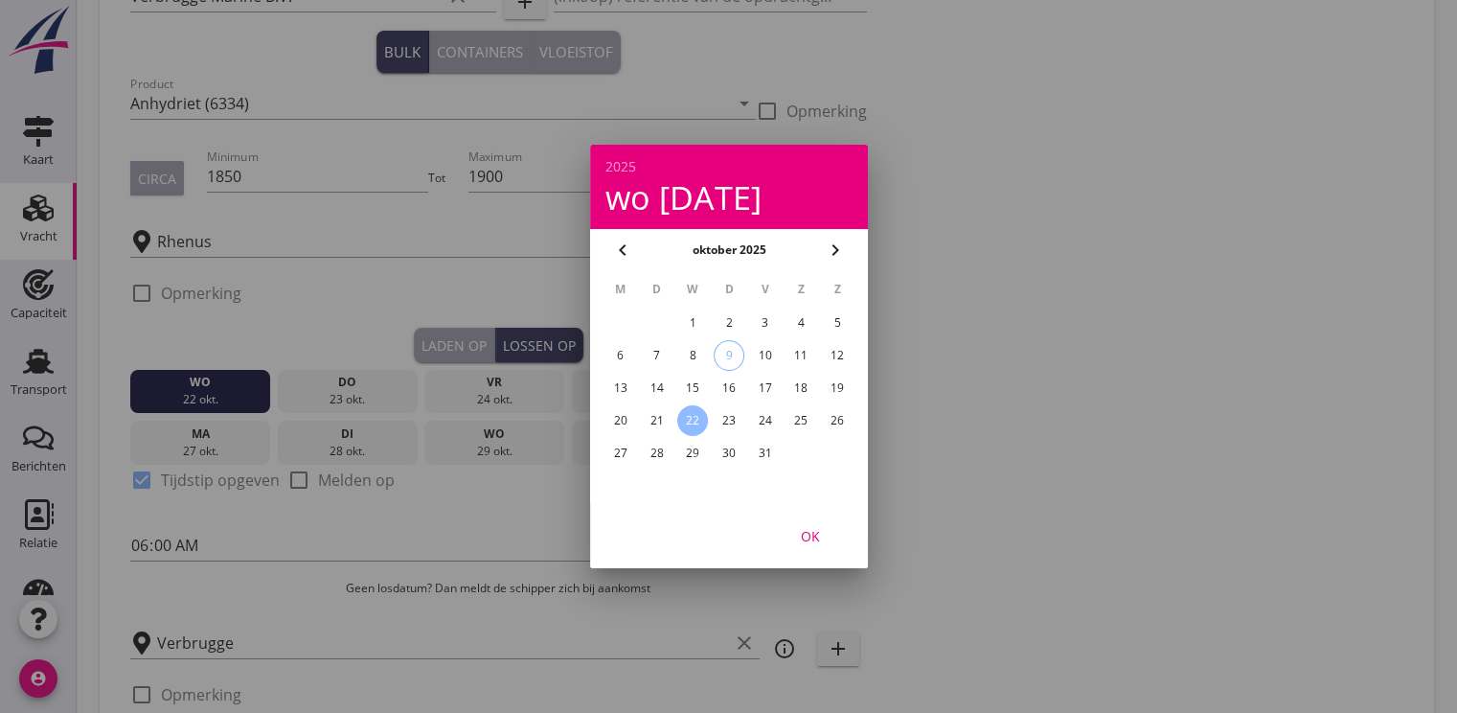
click at [822, 540] on div "OK" at bounding box center [811, 536] width 54 height 20
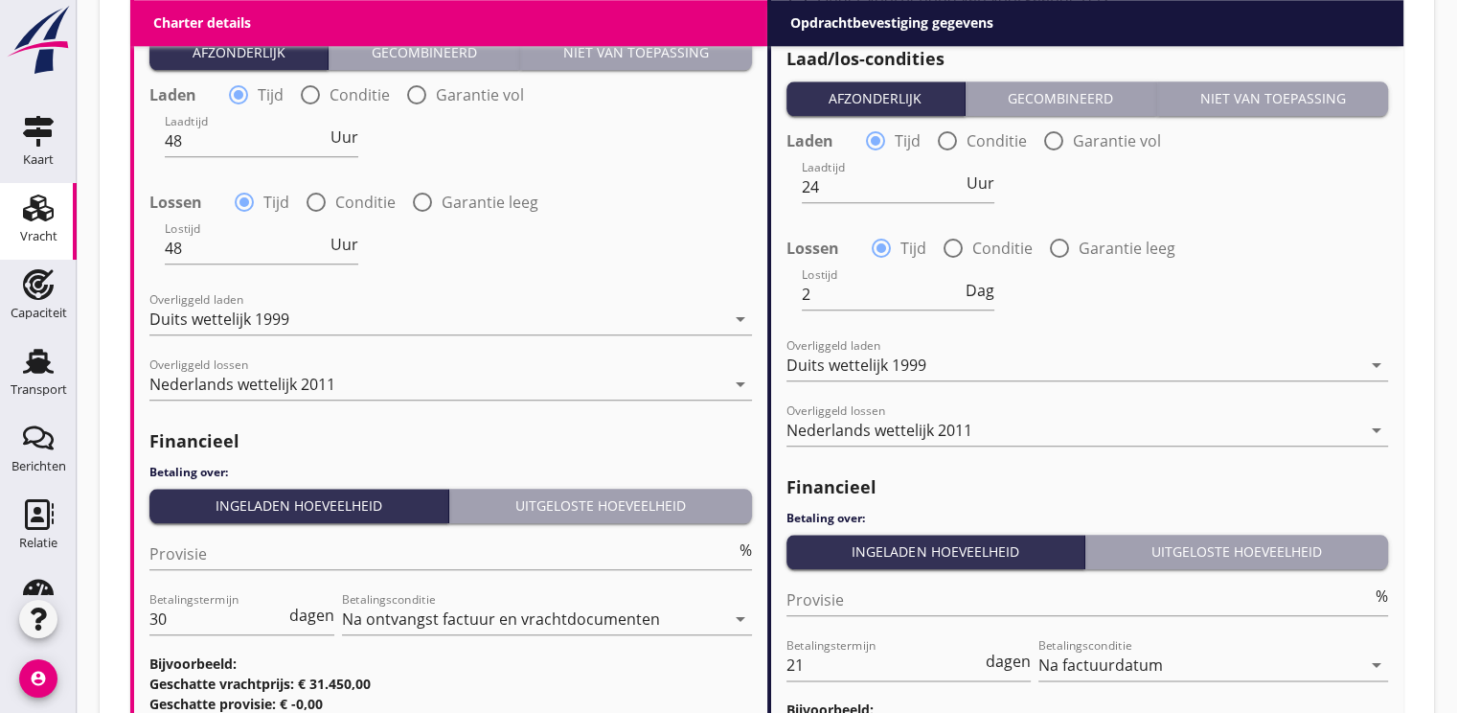
scroll to position [2271, 0]
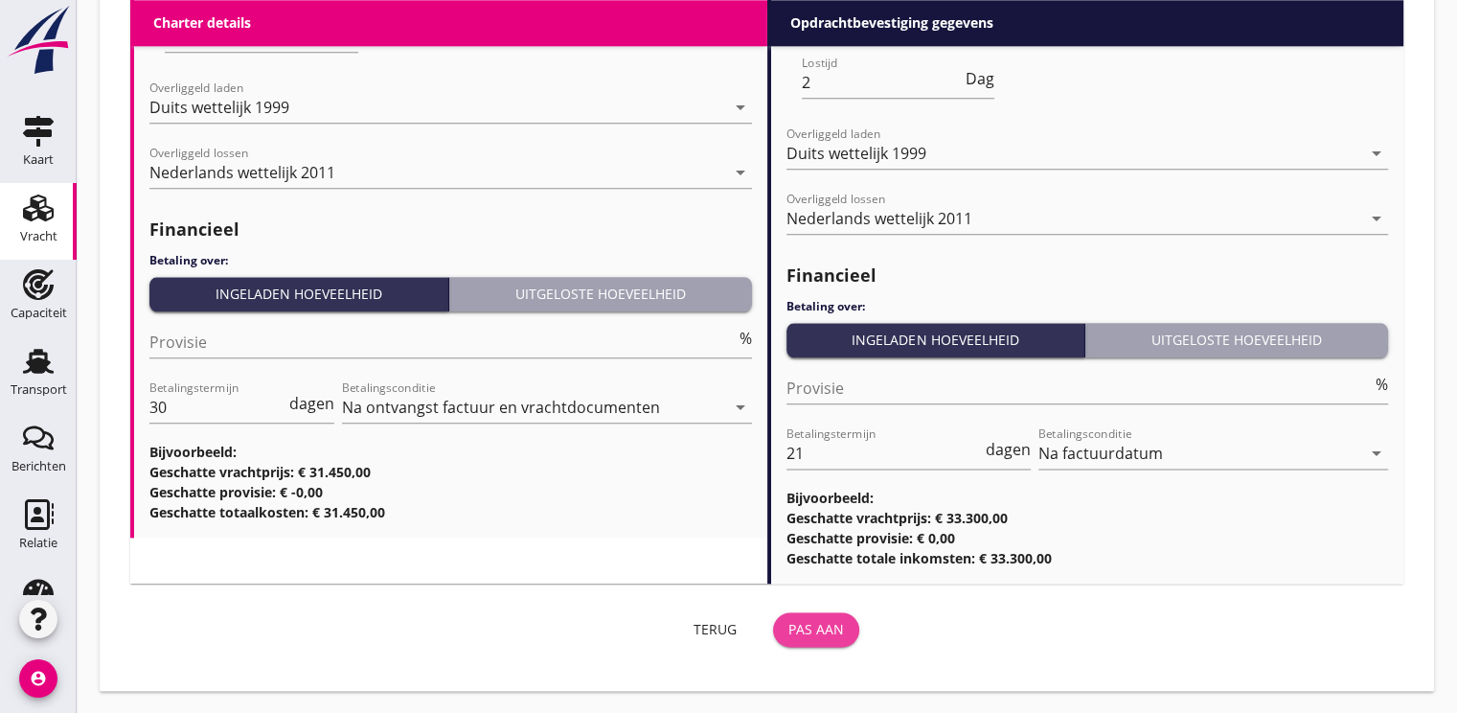
click at [830, 630] on div "Pas aan" at bounding box center [816, 629] width 56 height 20
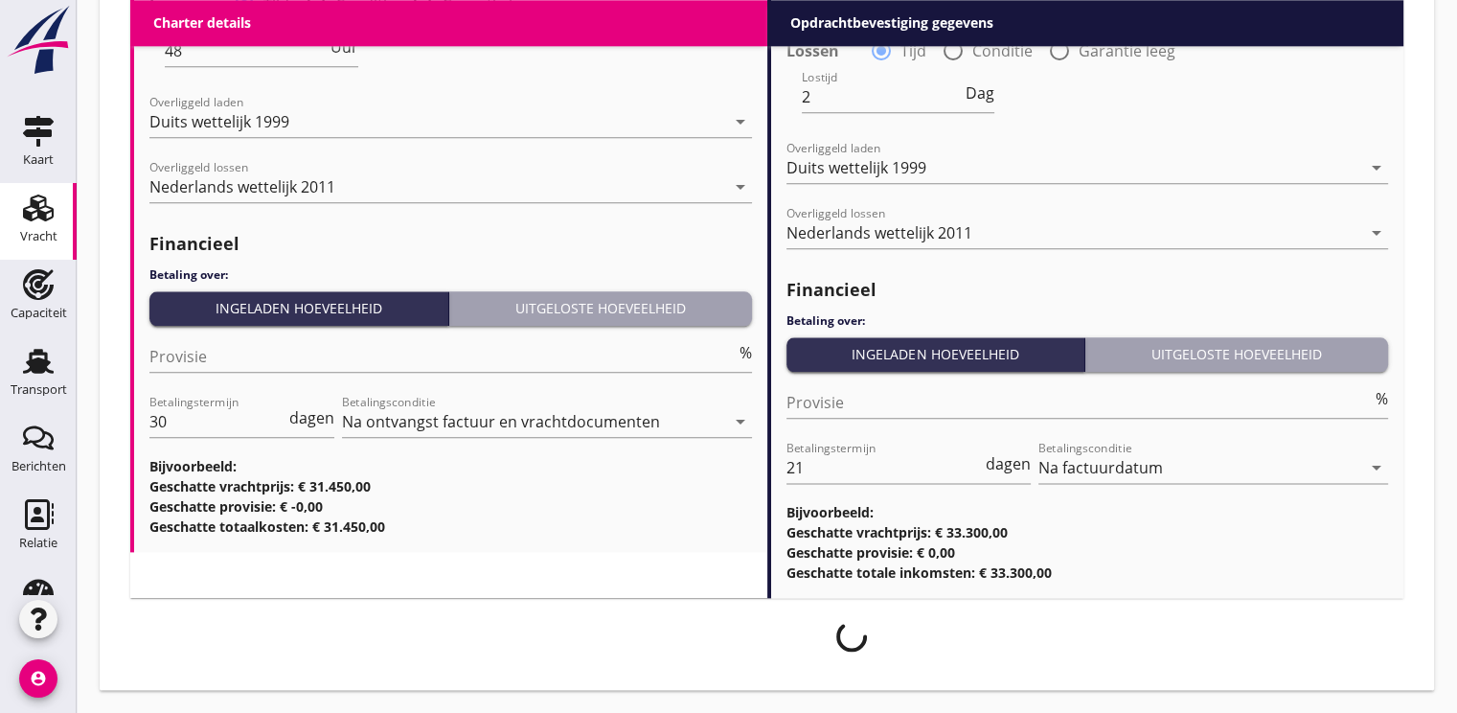
scroll to position [2256, 0]
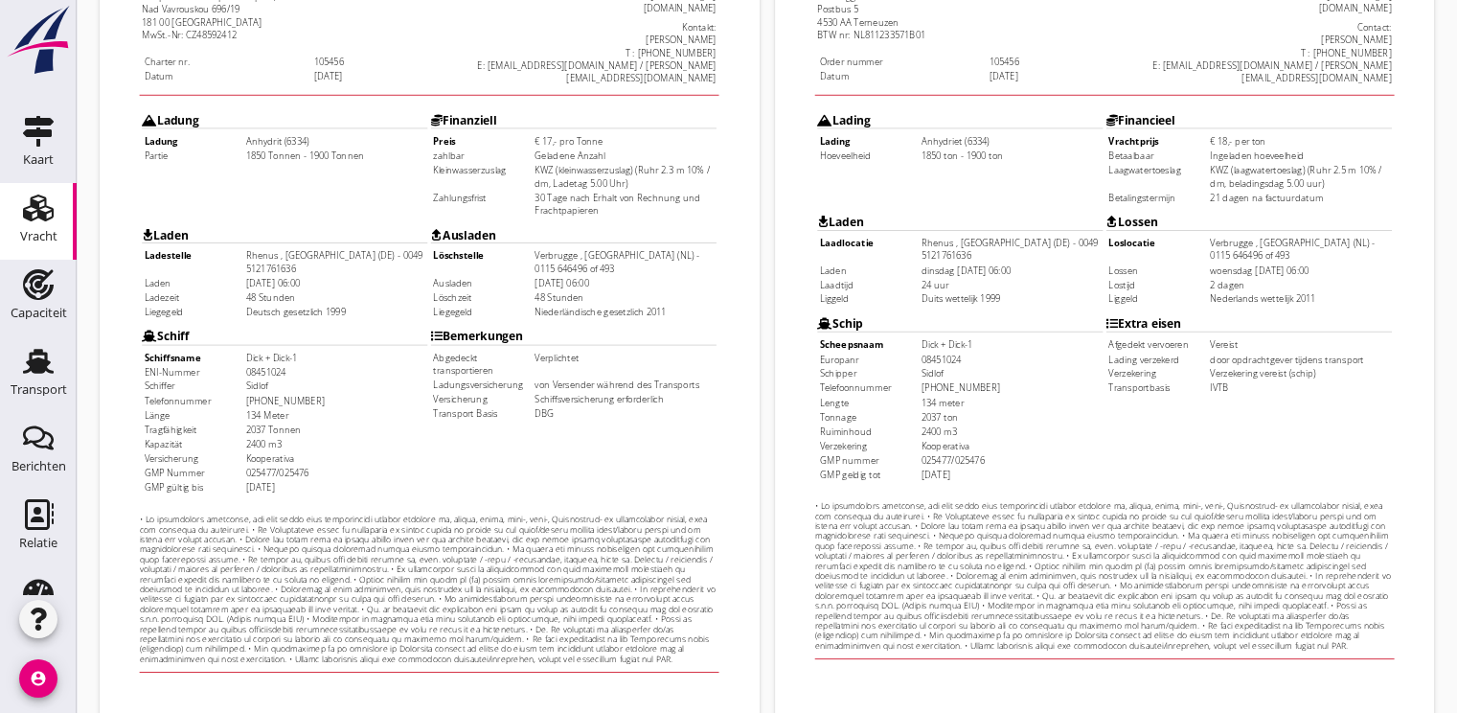
scroll to position [562, 0]
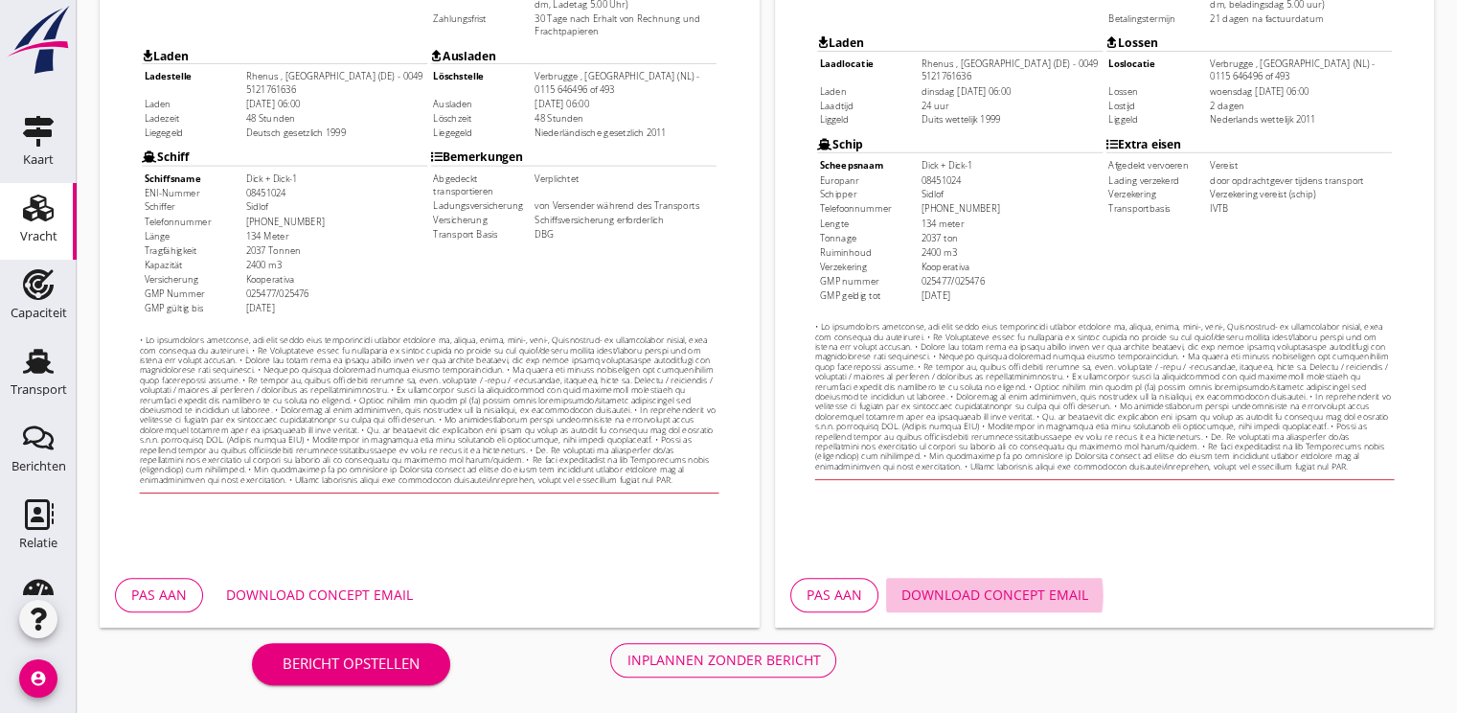
click at [996, 602] on div "Download concept email" at bounding box center [994, 594] width 187 height 20
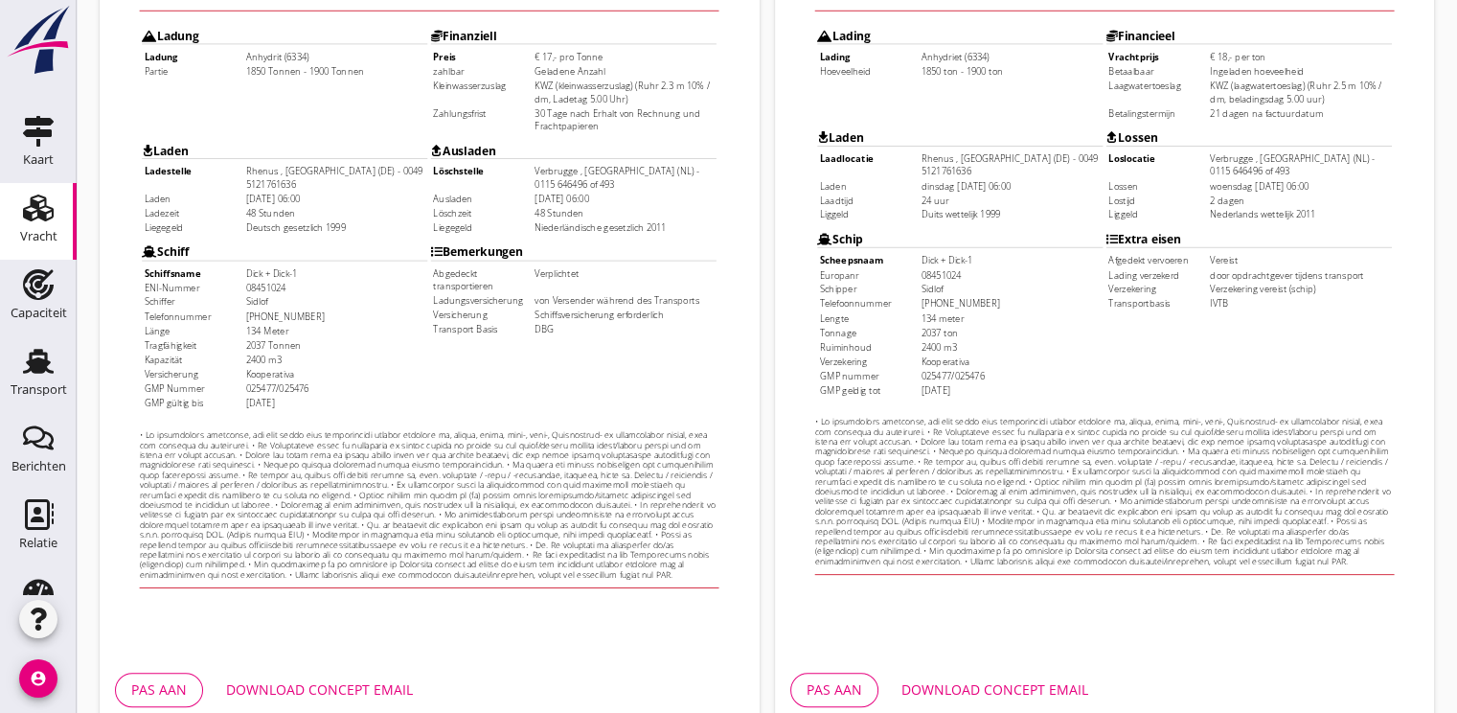
scroll to position [479, 0]
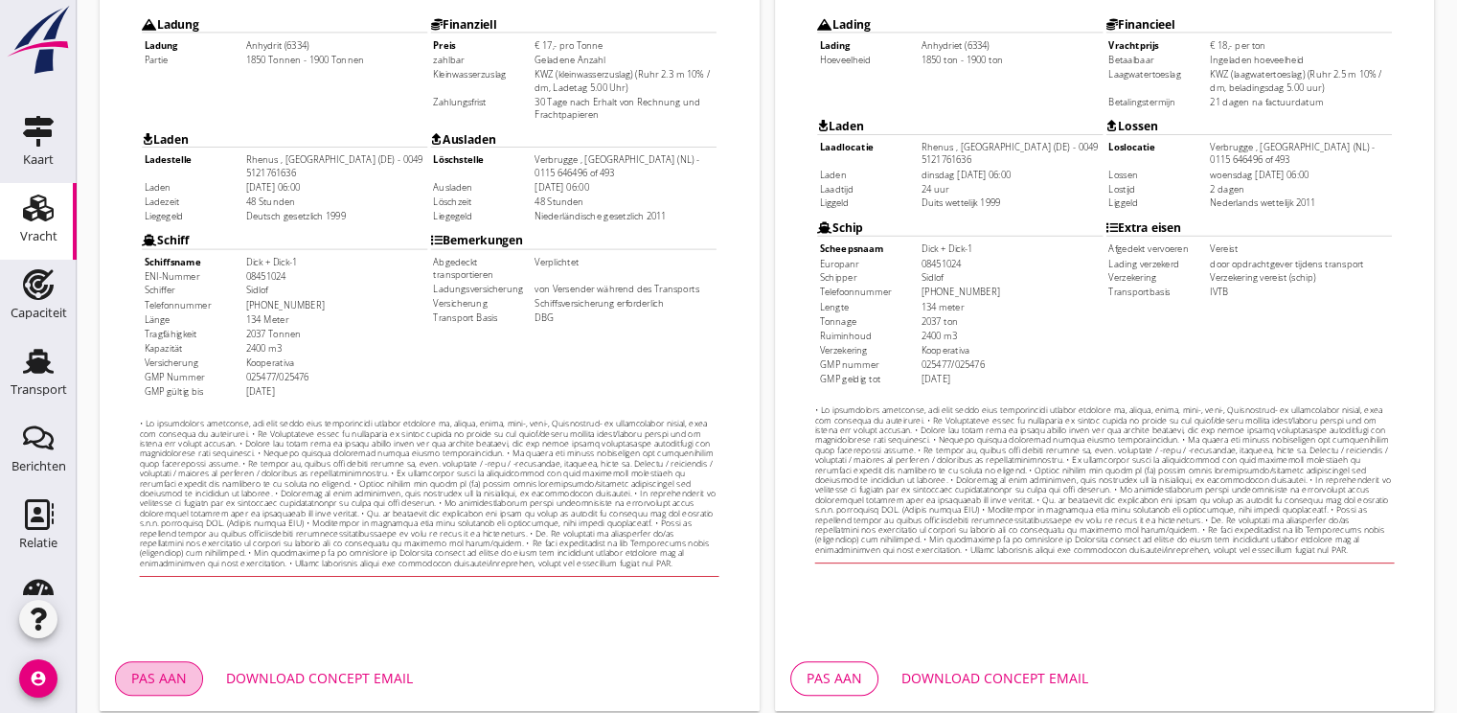
click at [167, 680] on div "Pas aan" at bounding box center [159, 678] width 56 height 20
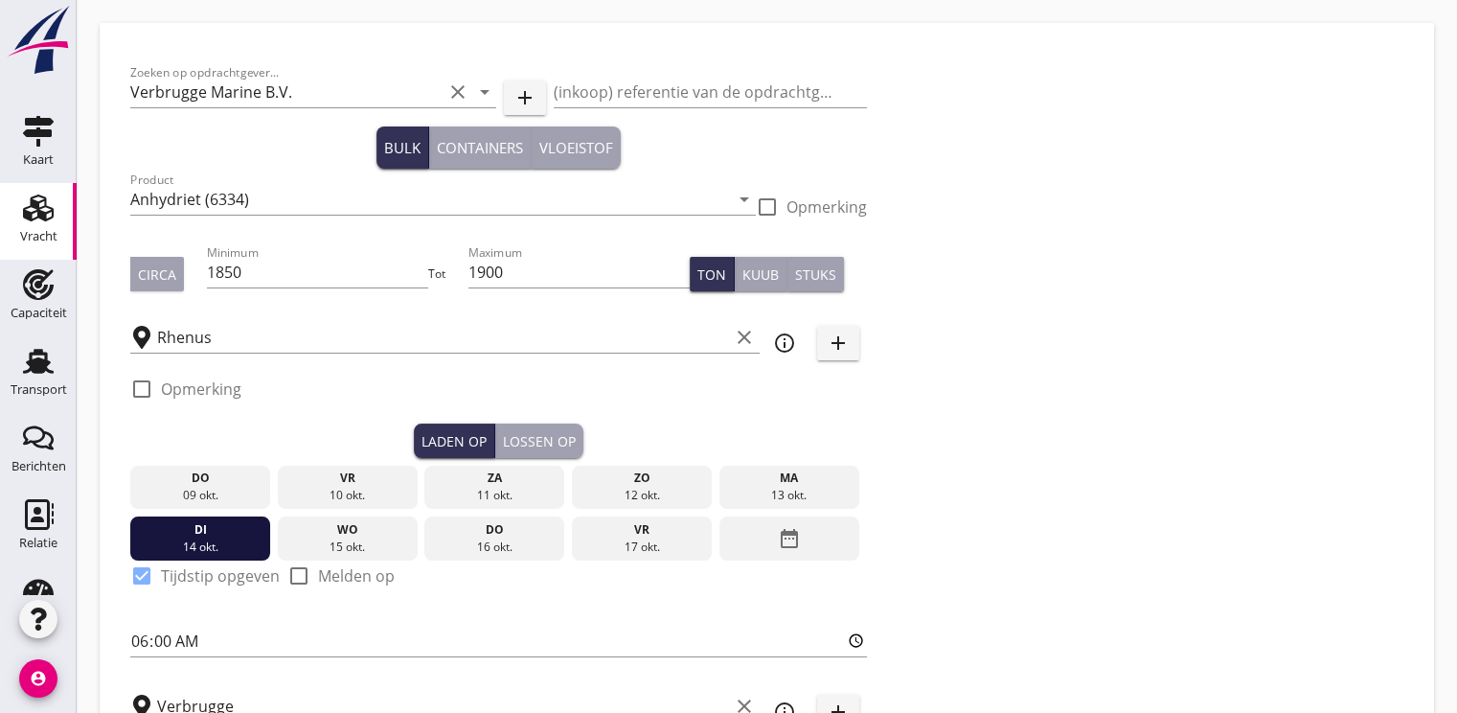
click at [339, 540] on div "15 okt." at bounding box center [347, 546] width 130 height 17
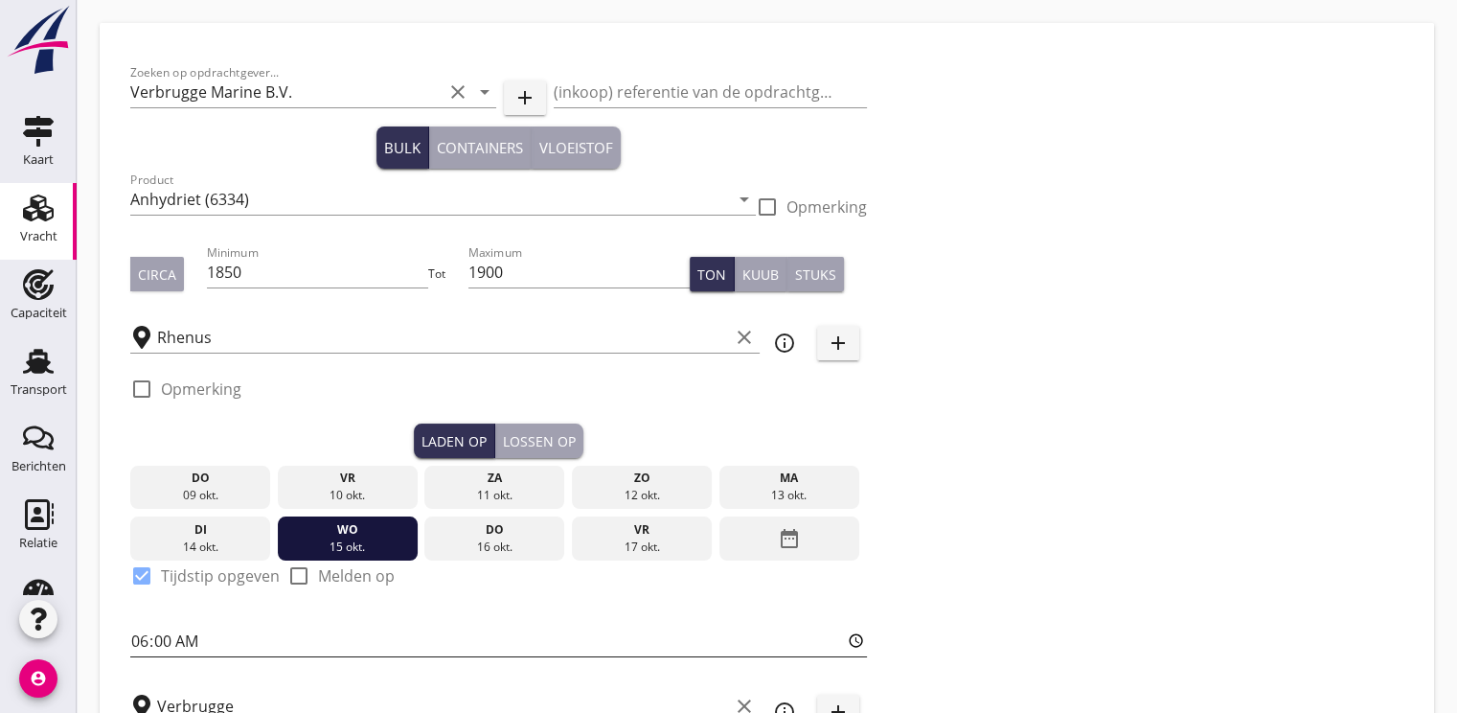
click at [130, 632] on input "06:00" at bounding box center [498, 641] width 737 height 31
click at [532, 437] on div "Lossen op" at bounding box center [539, 441] width 73 height 20
type input "06:00"
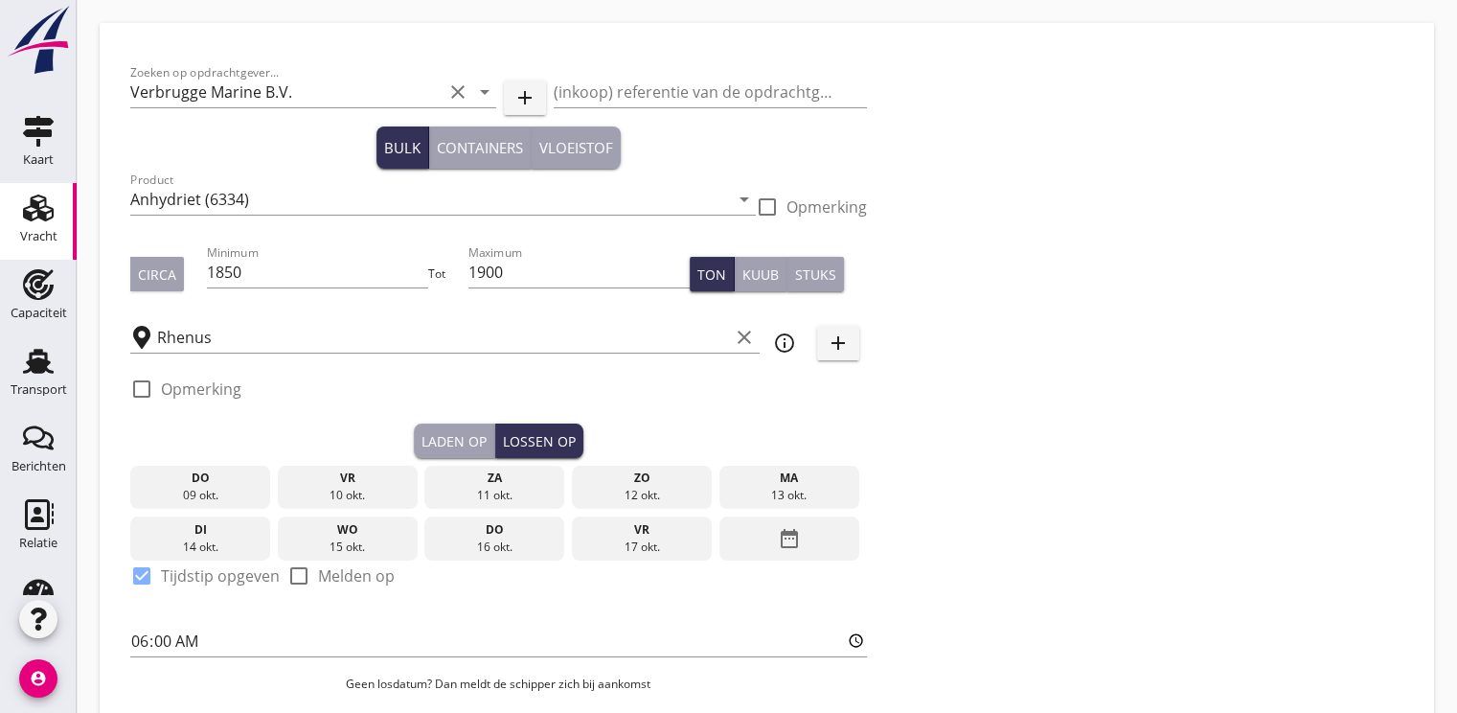
click at [773, 536] on div "date_range" at bounding box center [789, 538] width 140 height 44
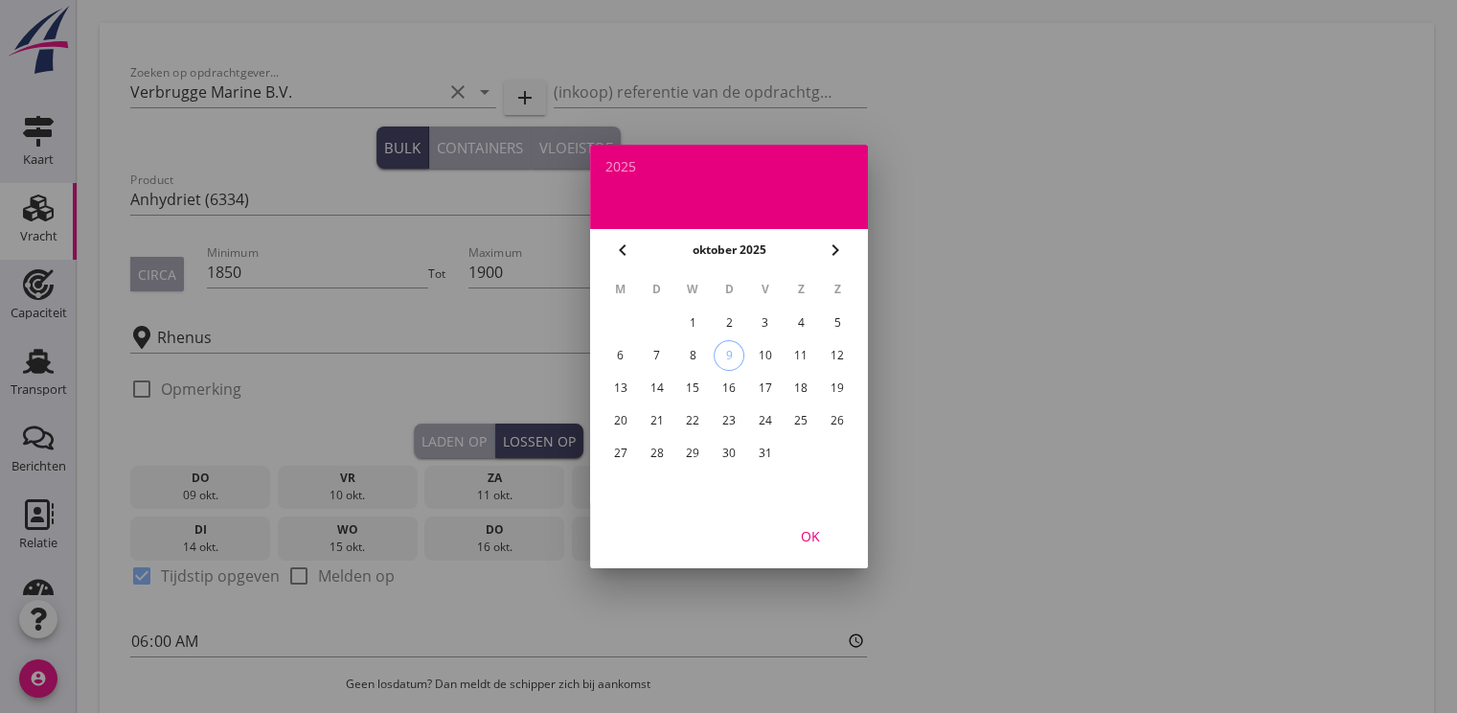
click at [718, 420] on div "23" at bounding box center [728, 420] width 31 height 31
drag, startPoint x: 815, startPoint y: 537, endPoint x: 711, endPoint y: 520, distance: 105.8
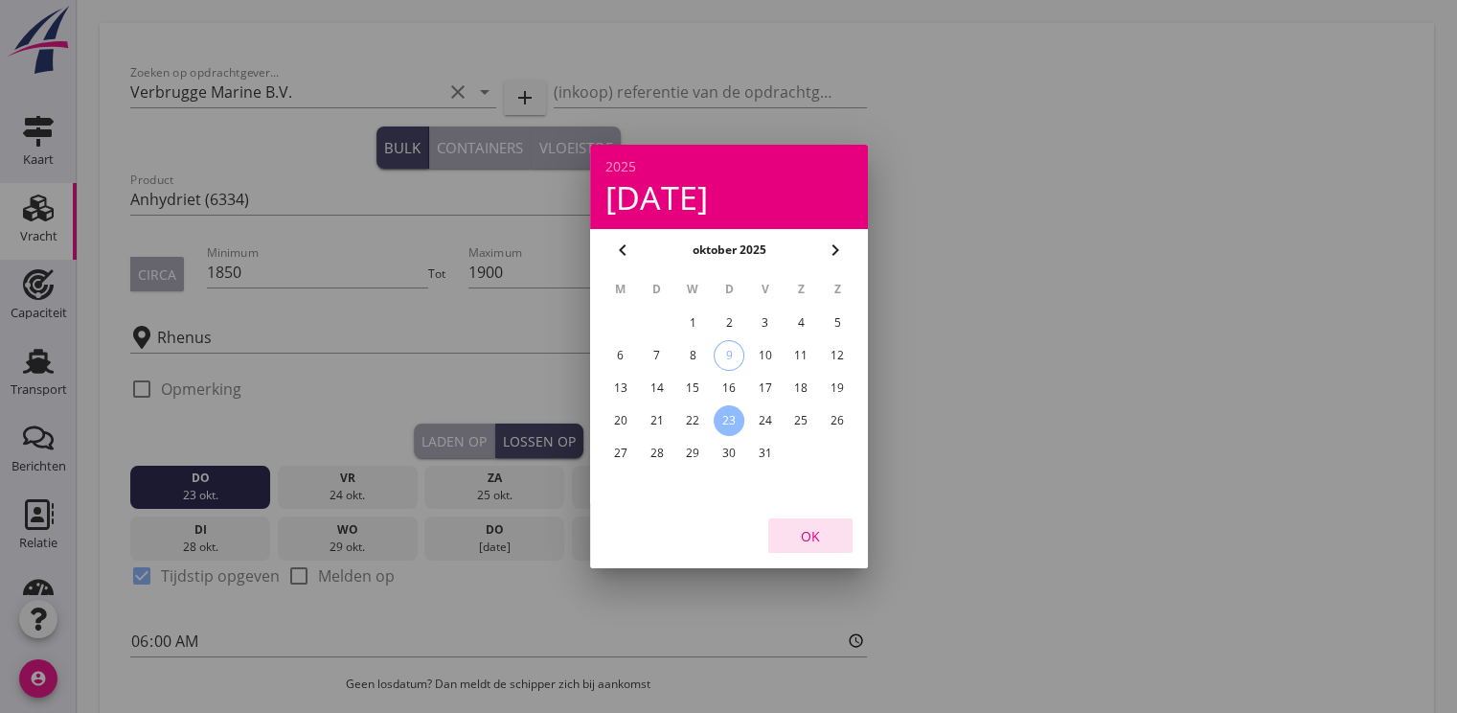
click at [815, 536] on div "OK" at bounding box center [811, 536] width 54 height 20
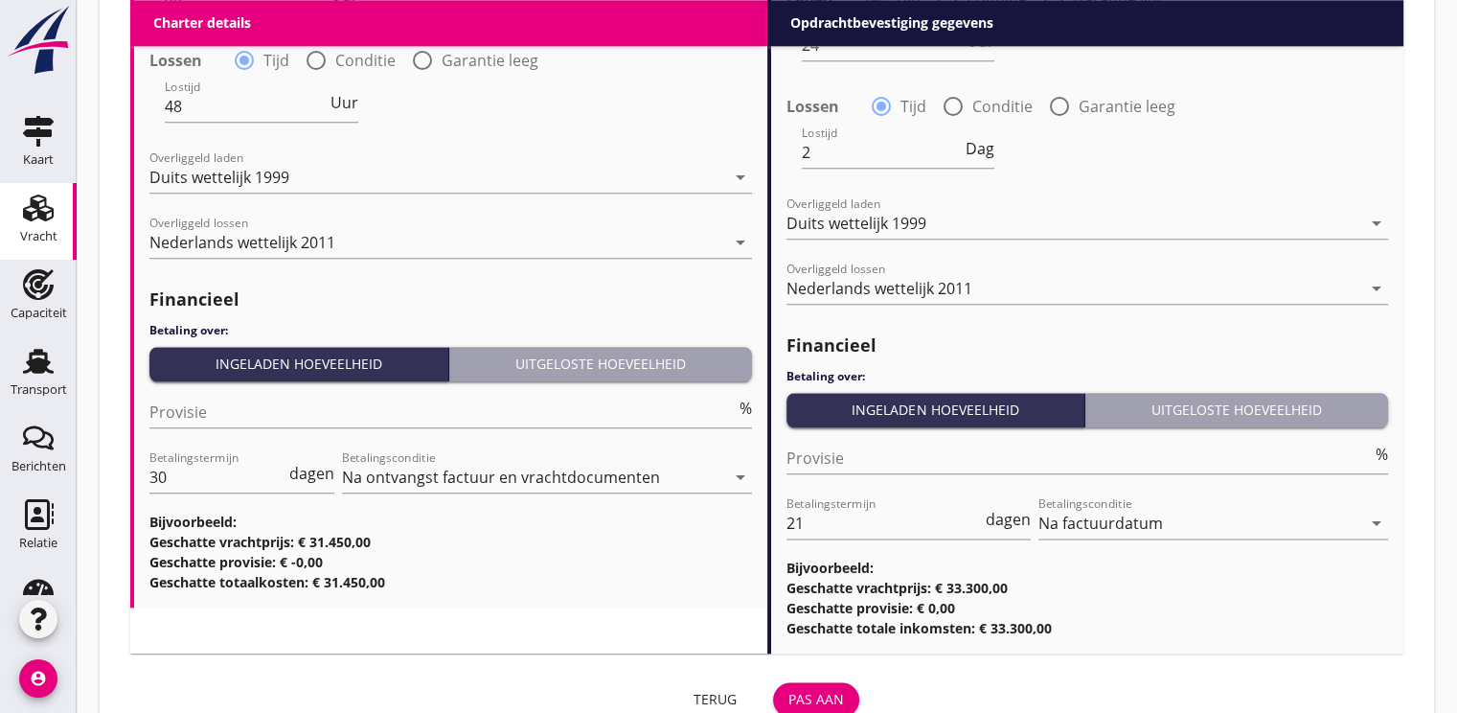
scroll to position [2271, 0]
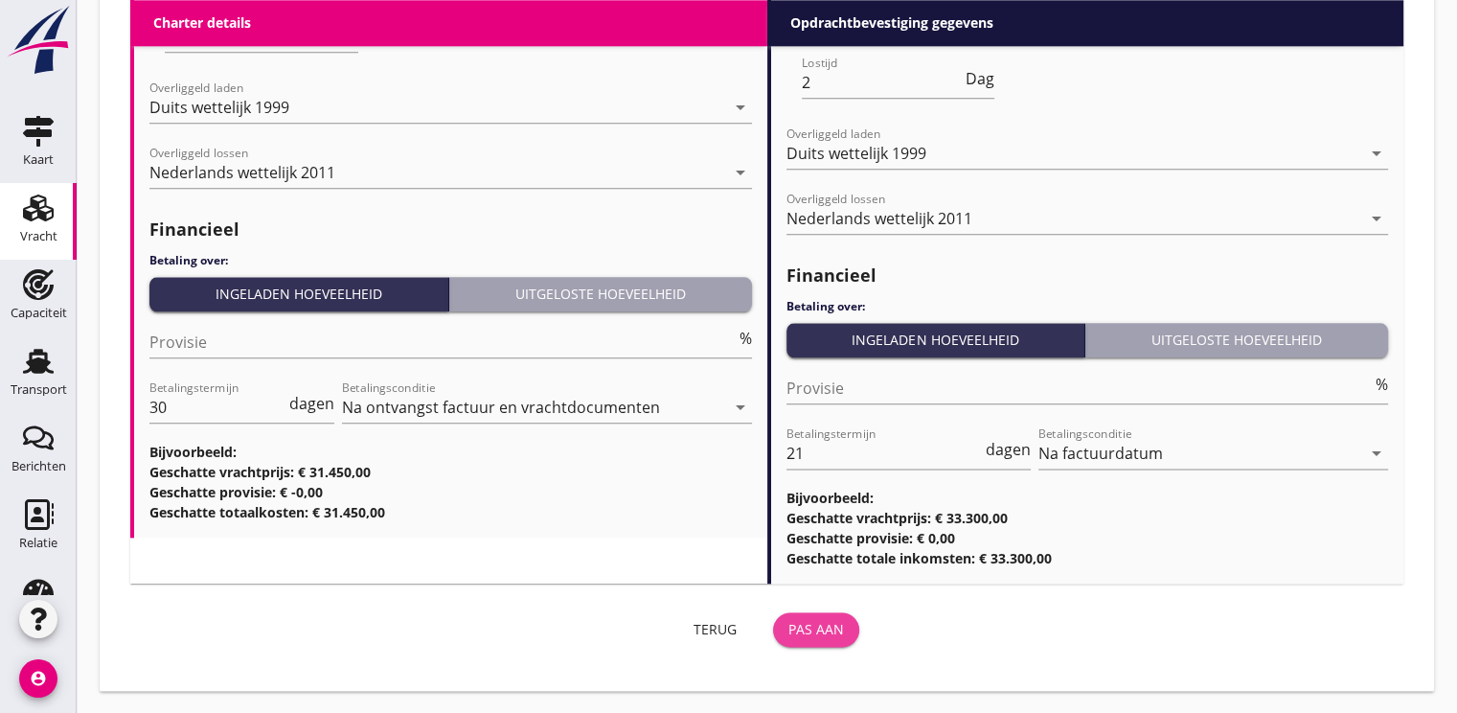
click at [815, 628] on div "Pas aan" at bounding box center [816, 629] width 56 height 20
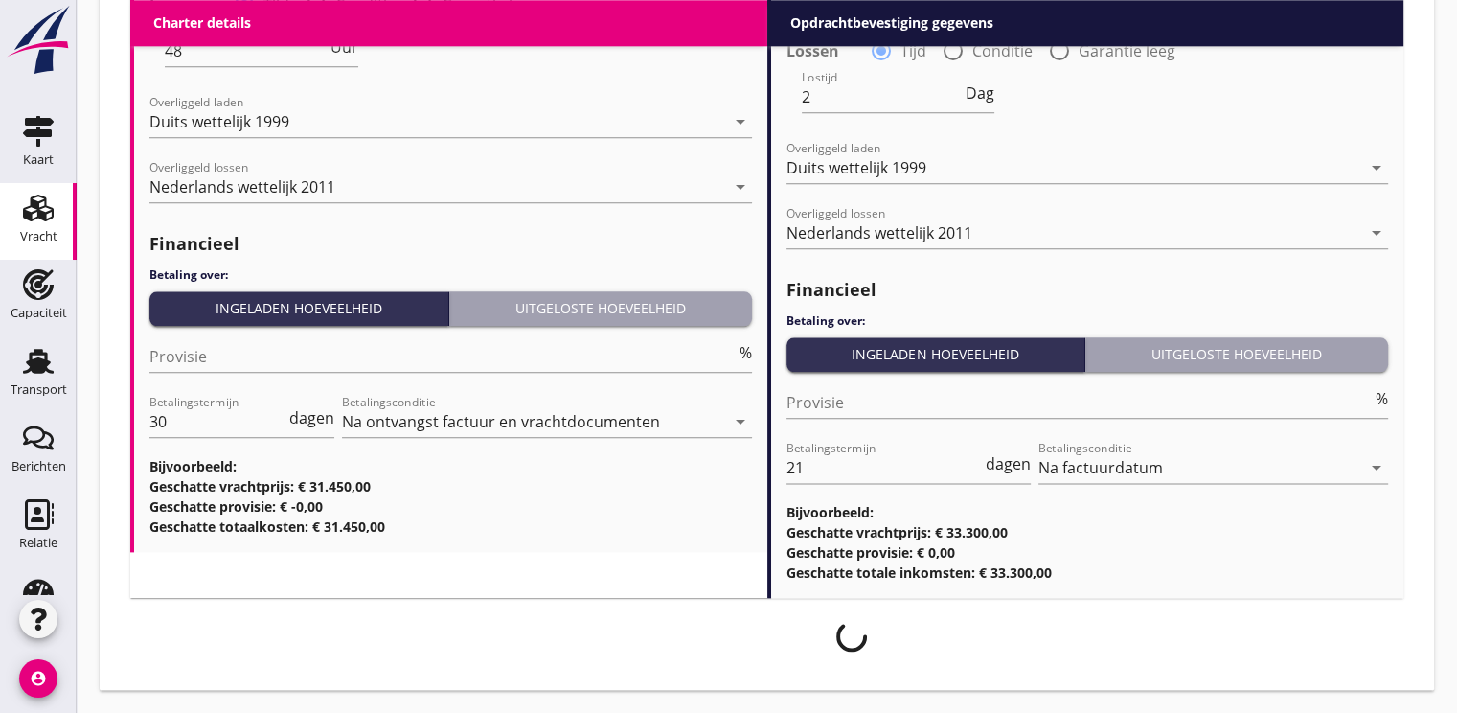
scroll to position [2256, 0]
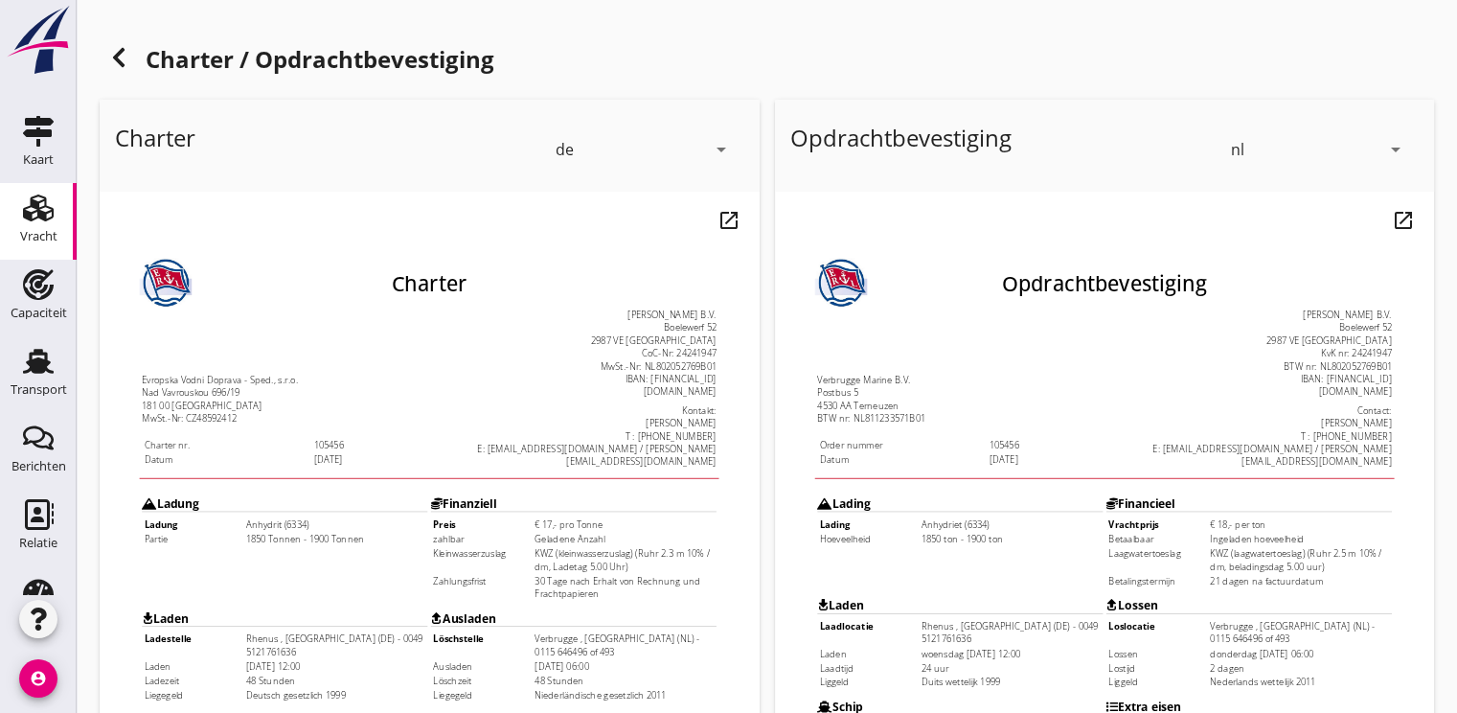
scroll to position [562, 0]
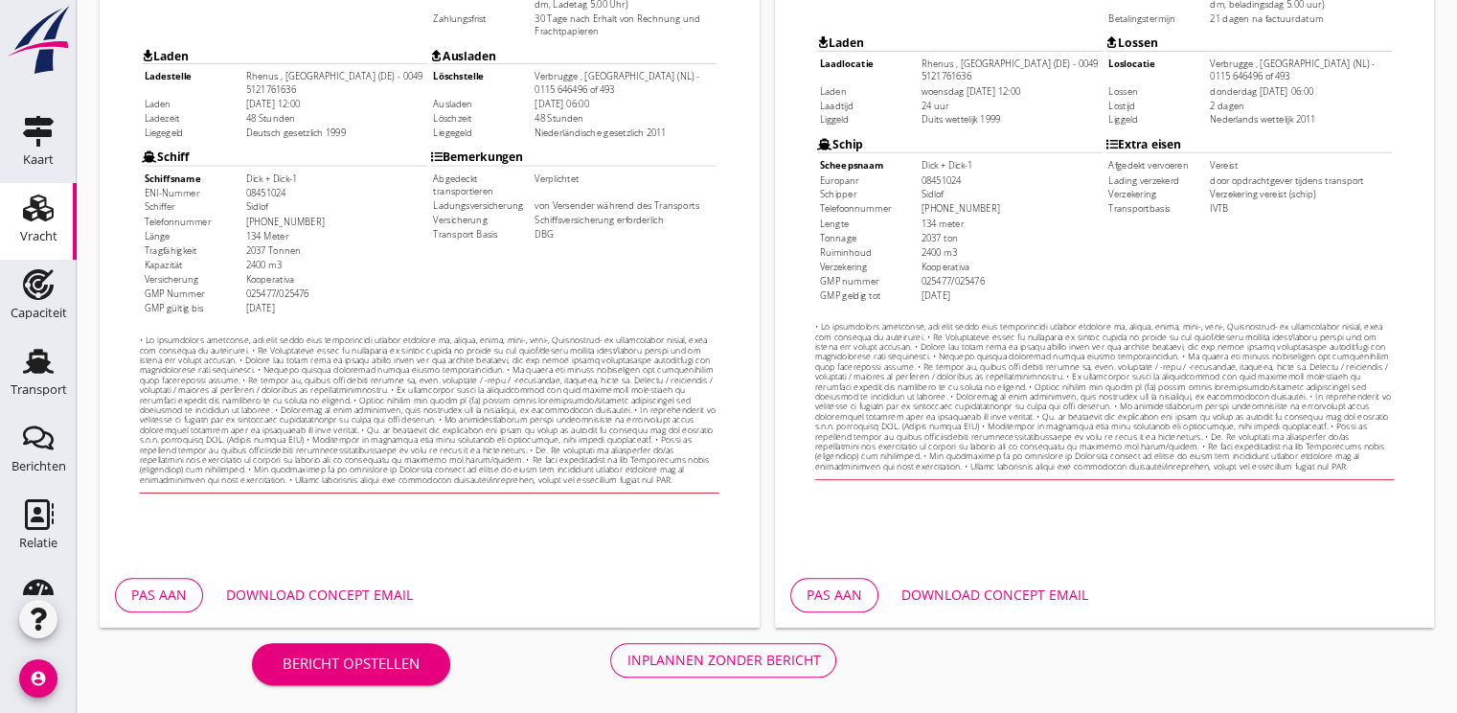
click at [729, 659] on div "Inplannen zonder bericht" at bounding box center [722, 659] width 193 height 20
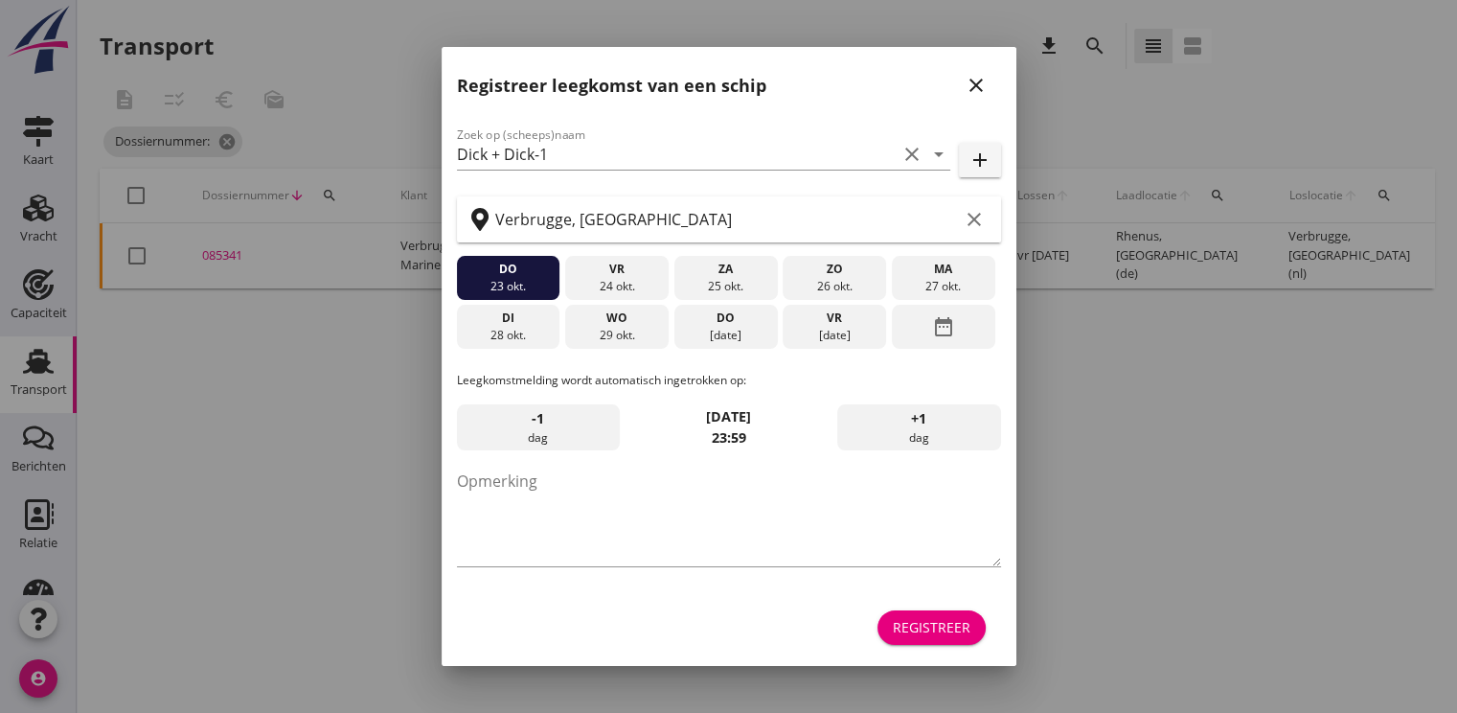
click at [931, 625] on div "Registreer" at bounding box center [932, 627] width 78 height 20
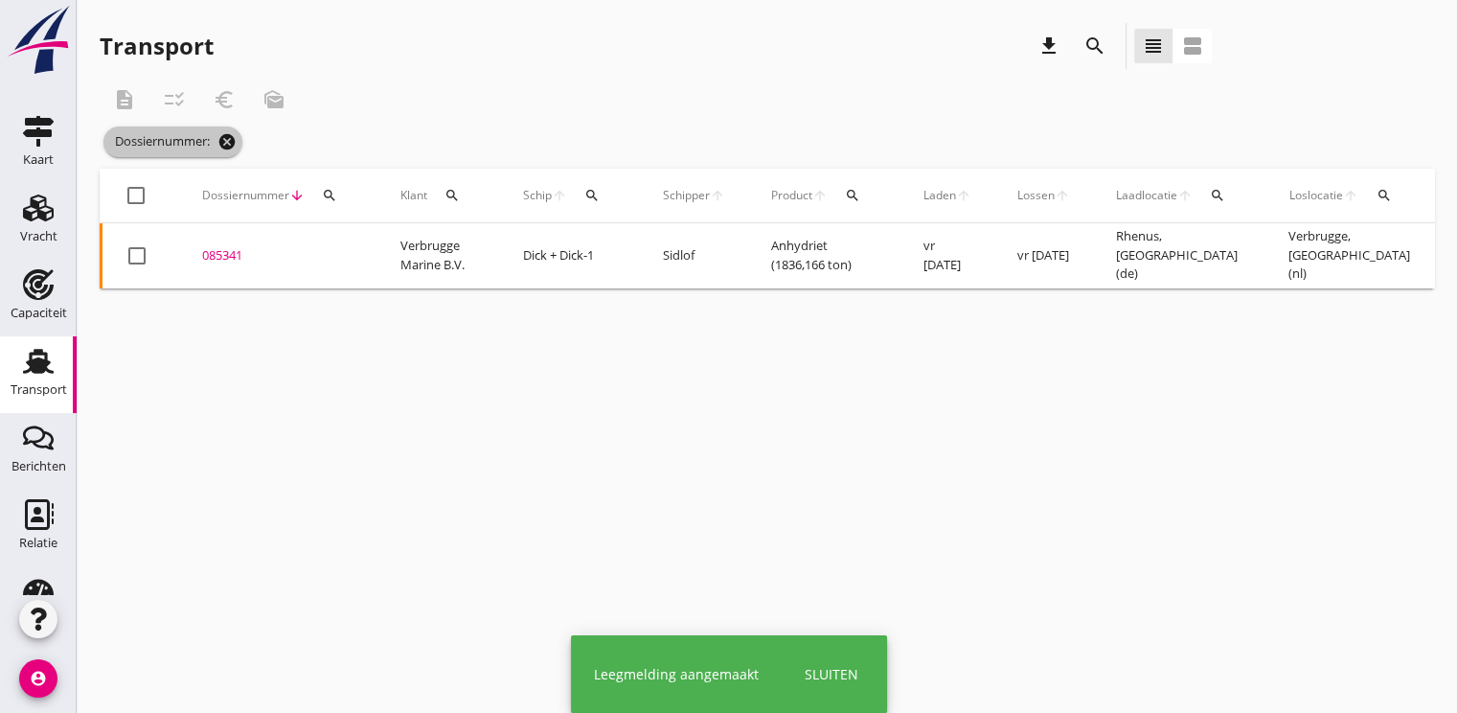
click at [219, 135] on icon "cancel" at bounding box center [226, 141] width 19 height 19
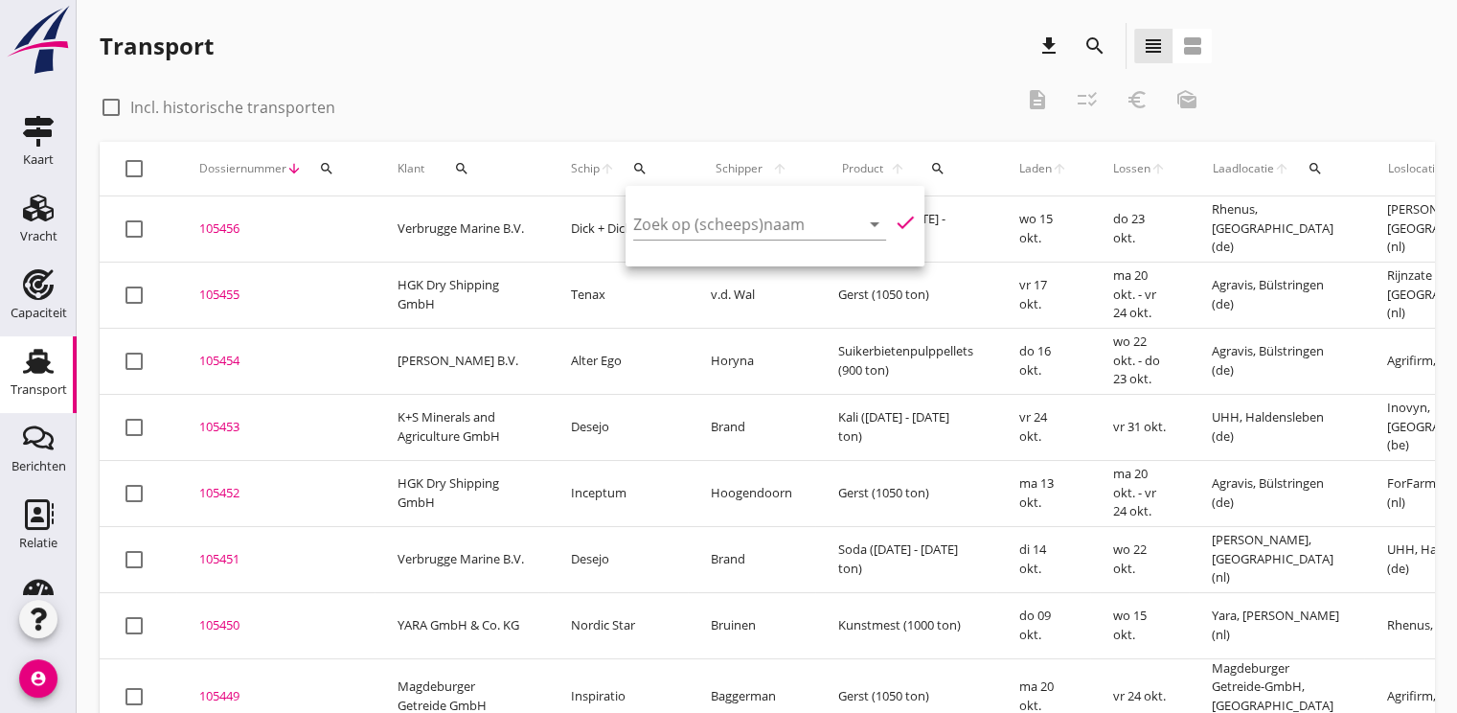
click at [642, 226] on input "Zoek op (scheeps)naam" at bounding box center [732, 224] width 199 height 31
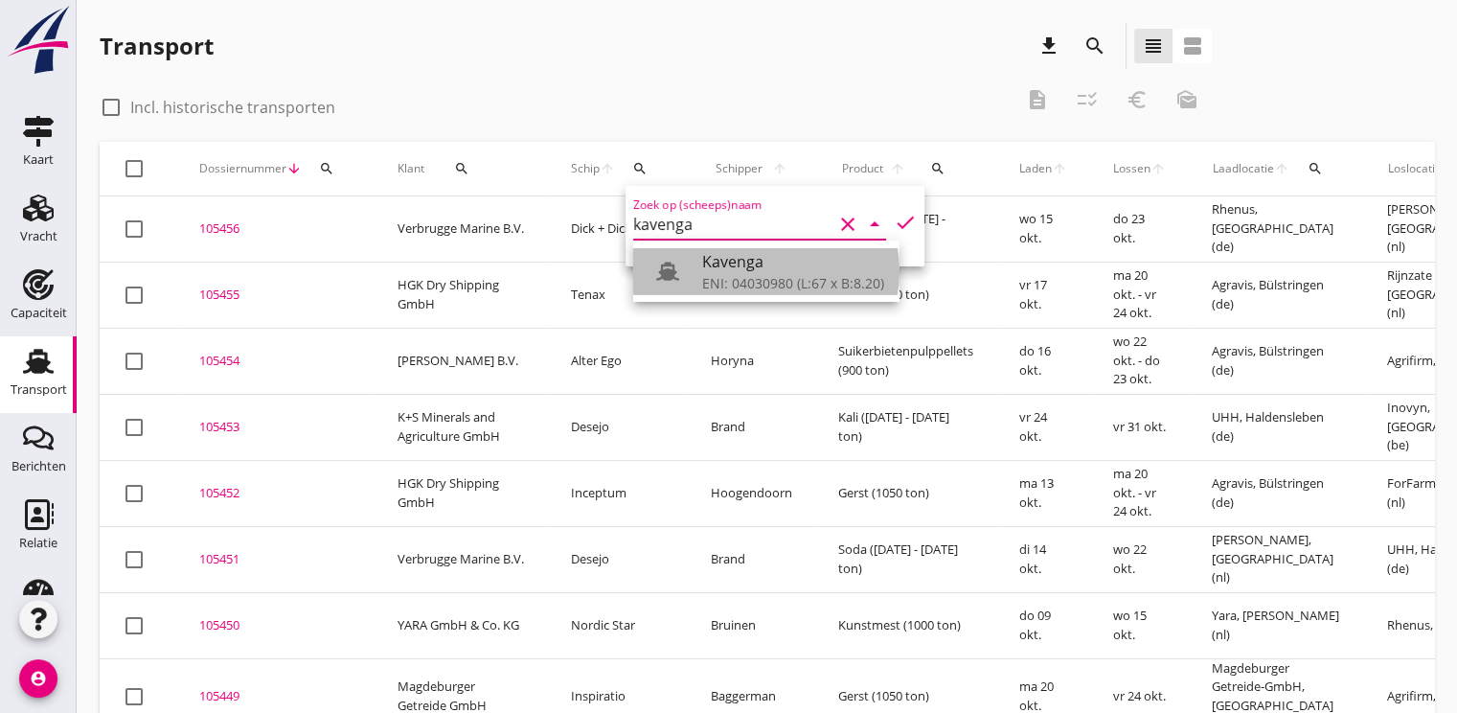
click at [720, 272] on div "Kavenga" at bounding box center [793, 261] width 182 height 23
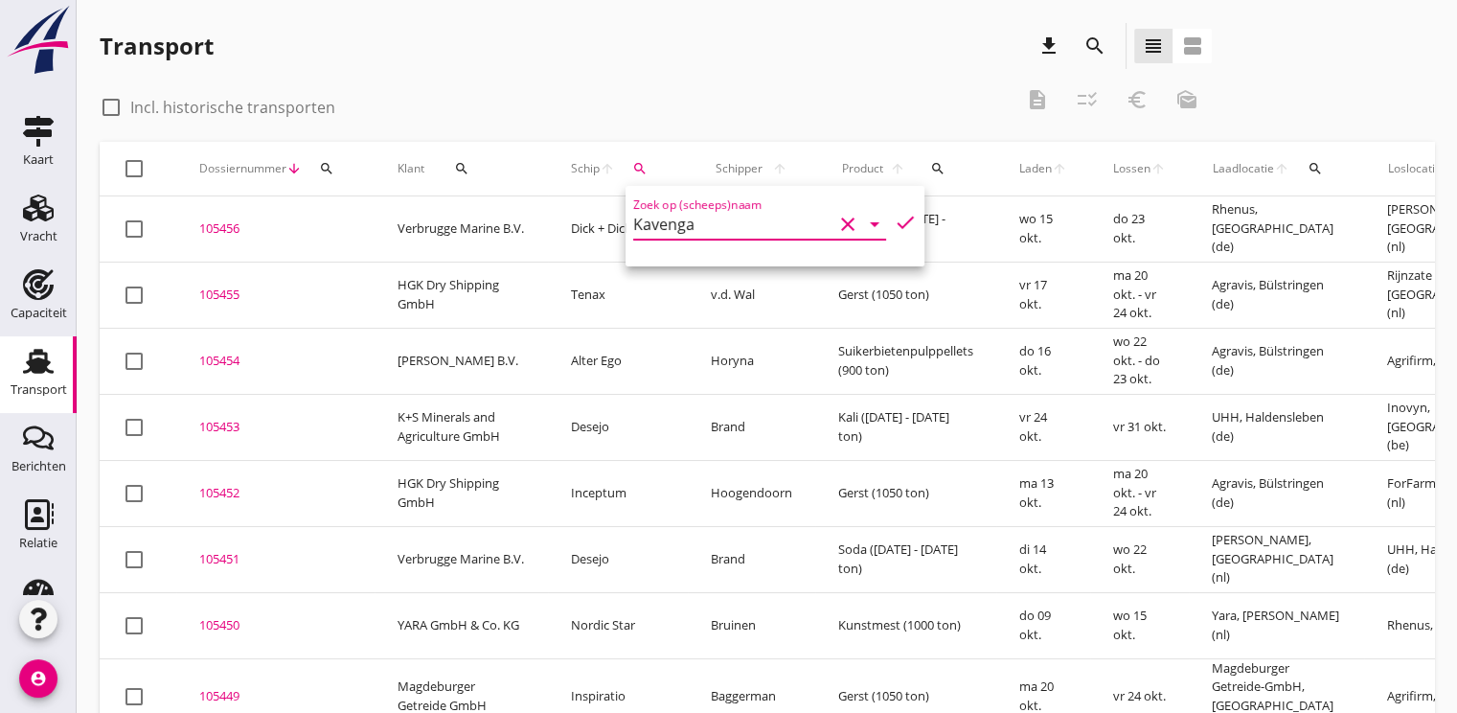
click at [894, 213] on icon "check" at bounding box center [905, 222] width 23 height 23
type input "Kavenga"
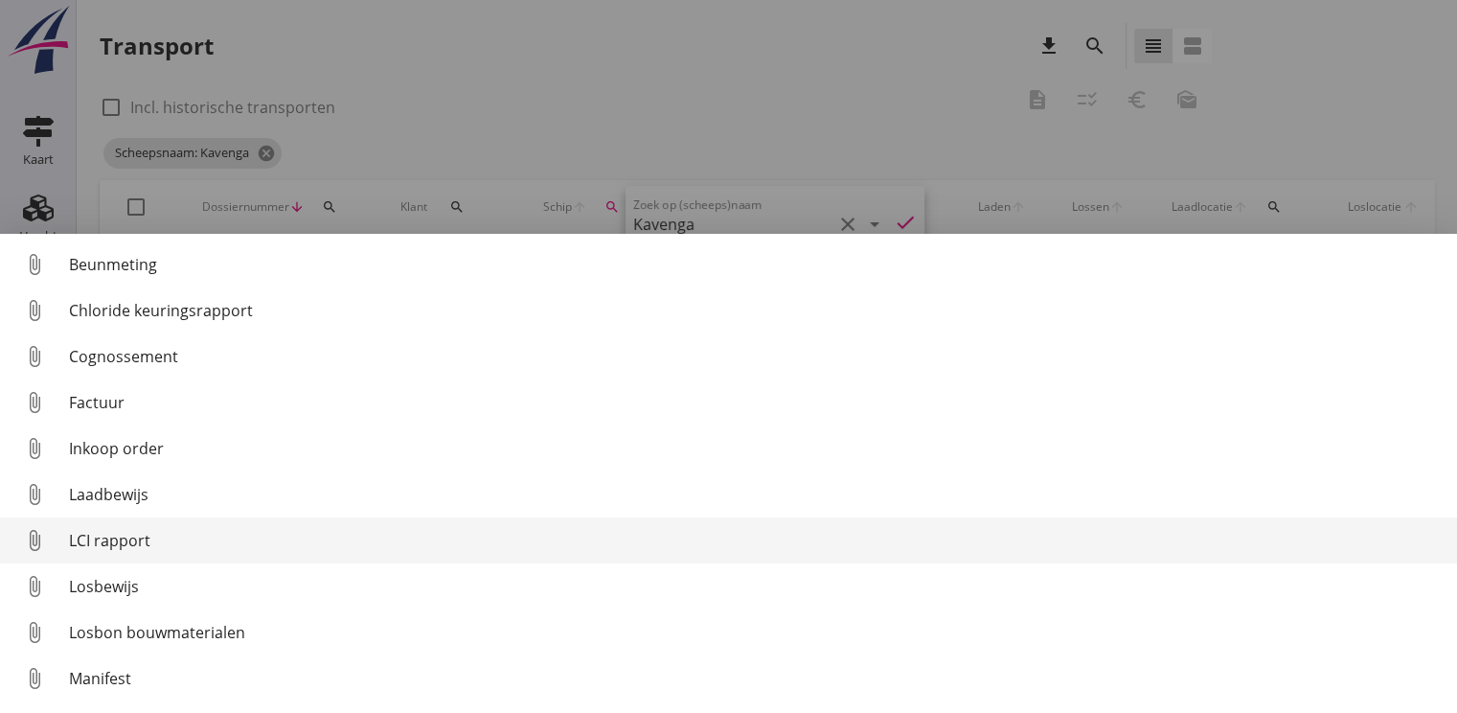
click at [115, 539] on div "LCI rapport" at bounding box center [755, 540] width 1373 height 23
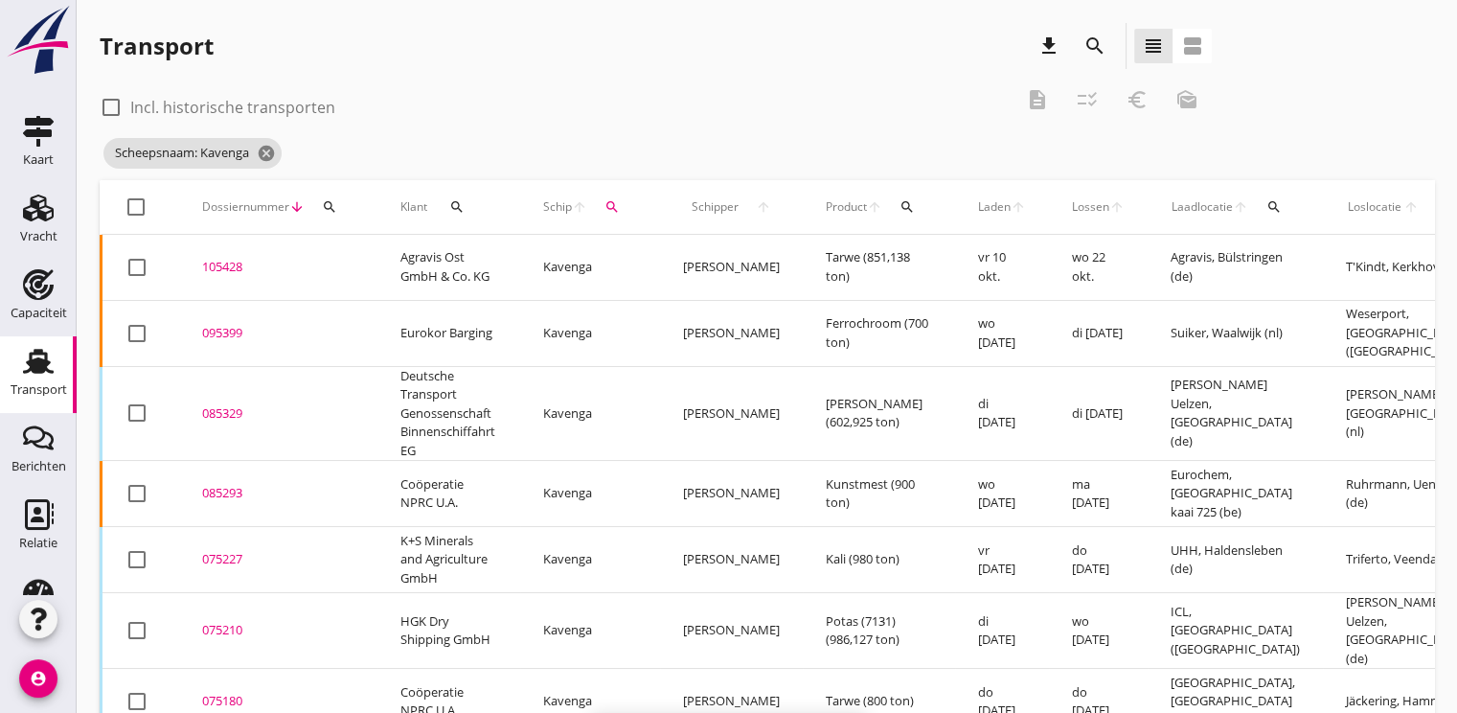
click at [234, 264] on div "105428" at bounding box center [278, 267] width 152 height 19
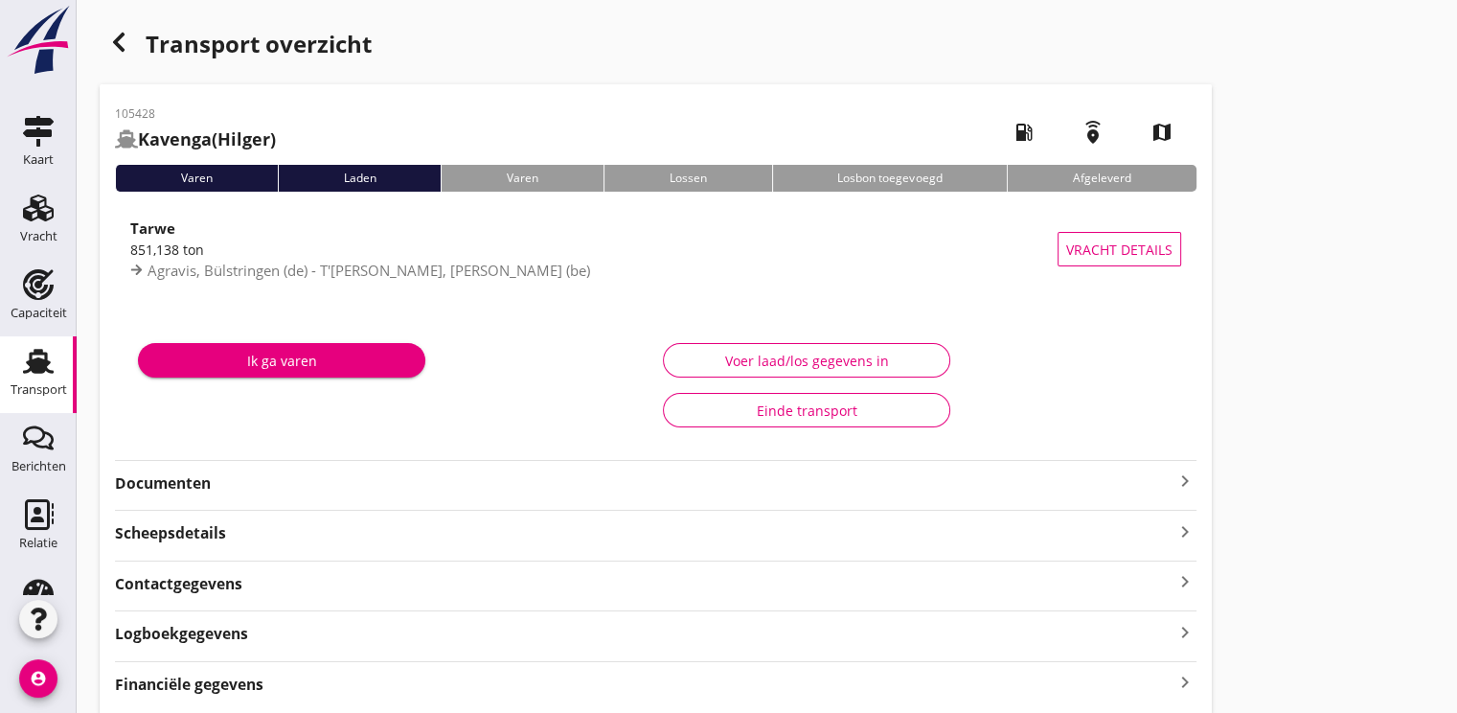
click at [176, 481] on strong "Documenten" at bounding box center [644, 483] width 1058 height 22
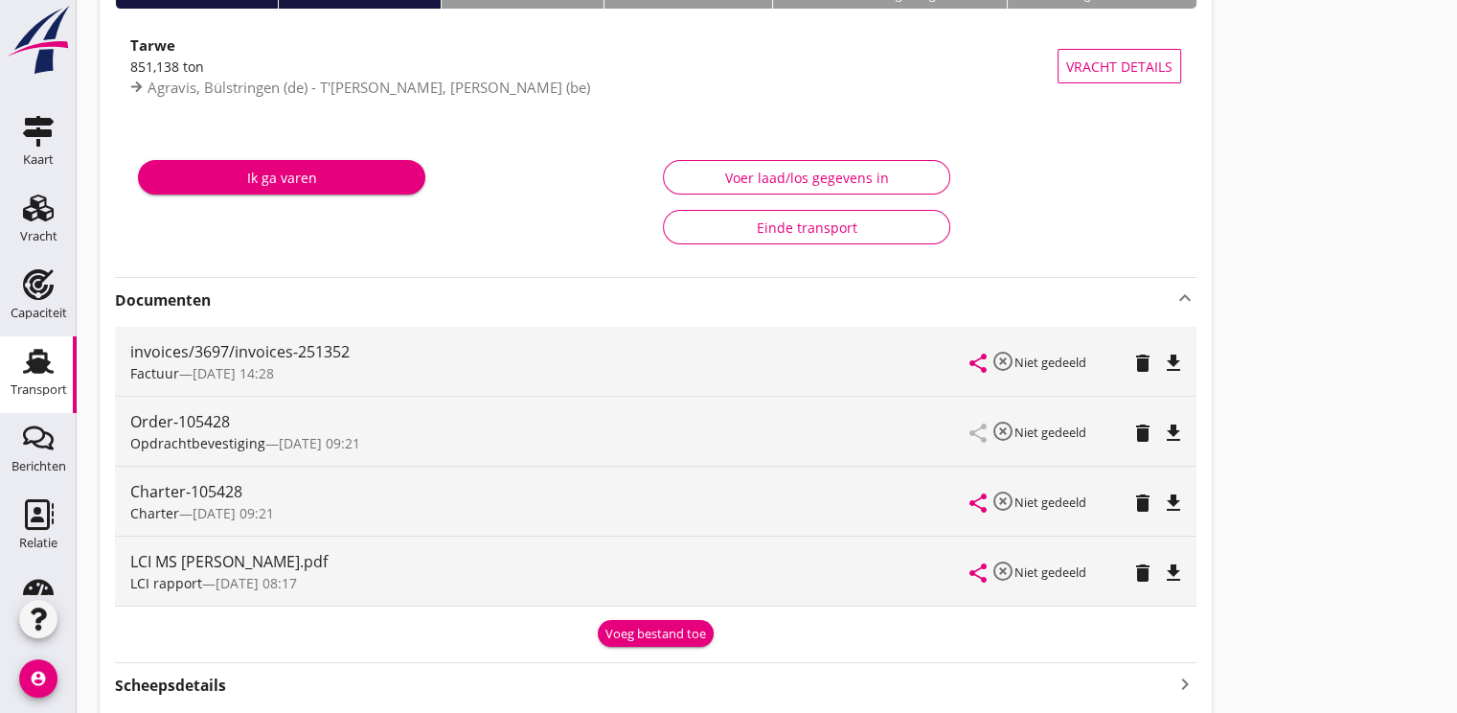
scroll to position [383, 0]
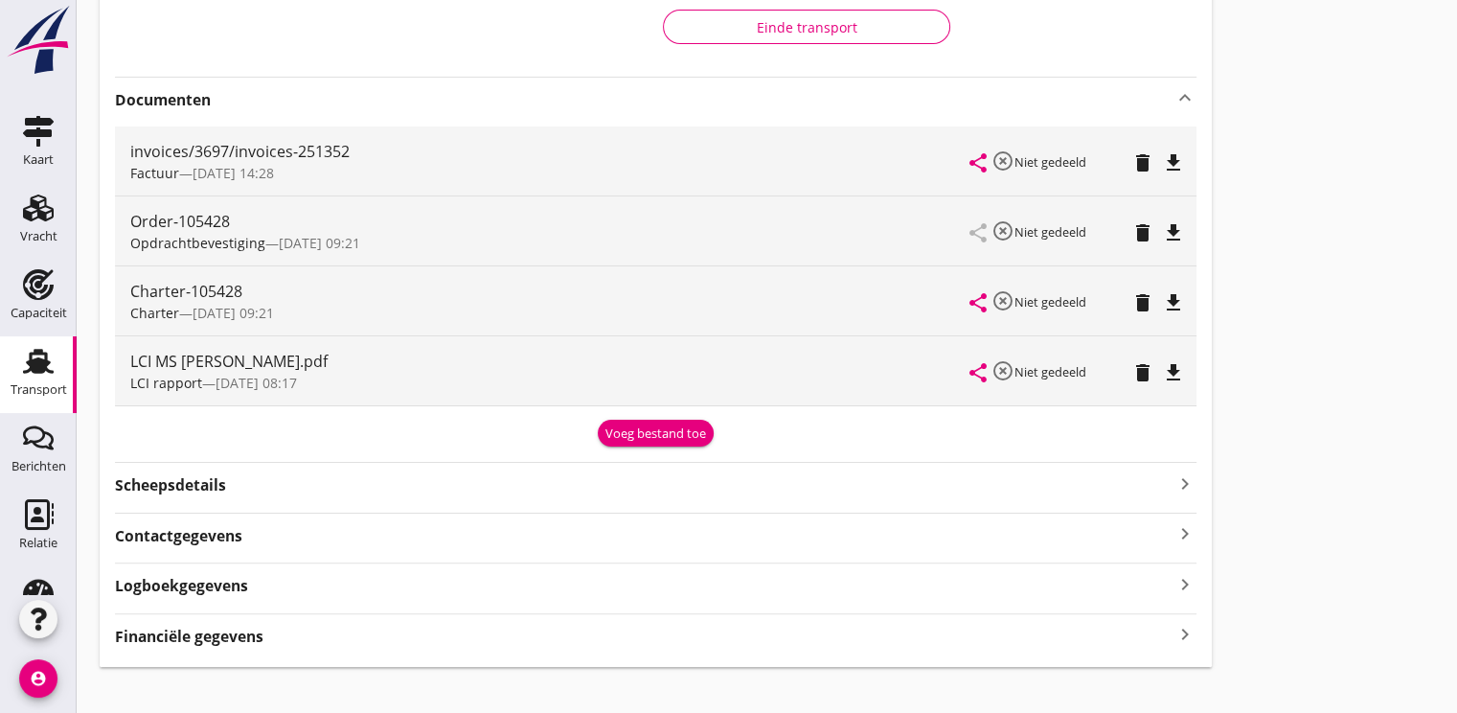
click at [1176, 292] on icon "file_download" at bounding box center [1173, 302] width 23 height 23
